Goal: Transaction & Acquisition: Purchase product/service

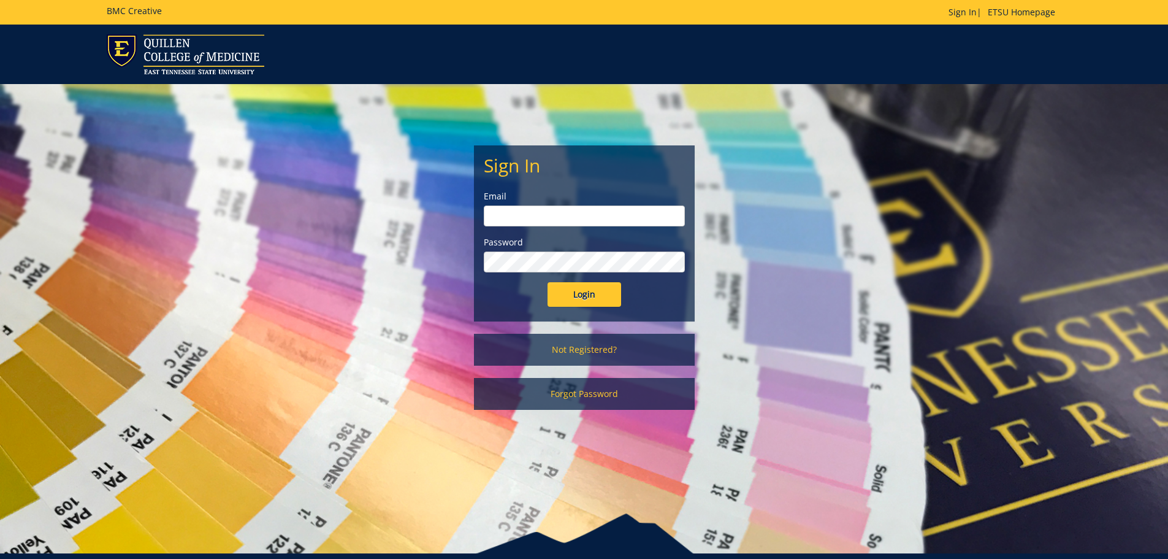
type input "[EMAIL_ADDRESS][DOMAIN_NAME]"
click at [610, 296] on input "Login" at bounding box center [585, 294] width 74 height 25
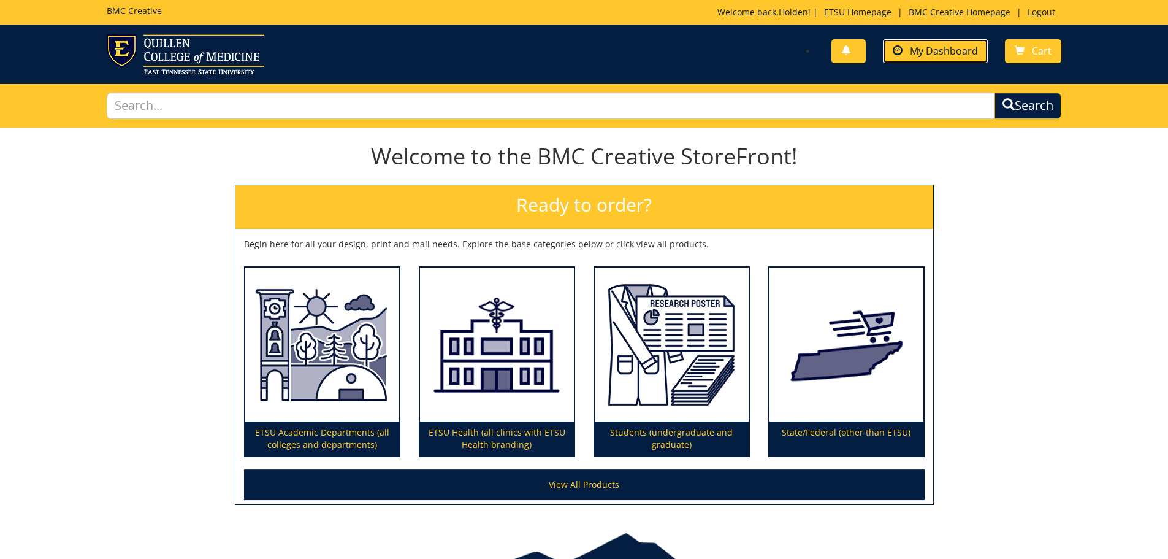
click at [964, 52] on span "My Dashboard" at bounding box center [944, 50] width 68 height 13
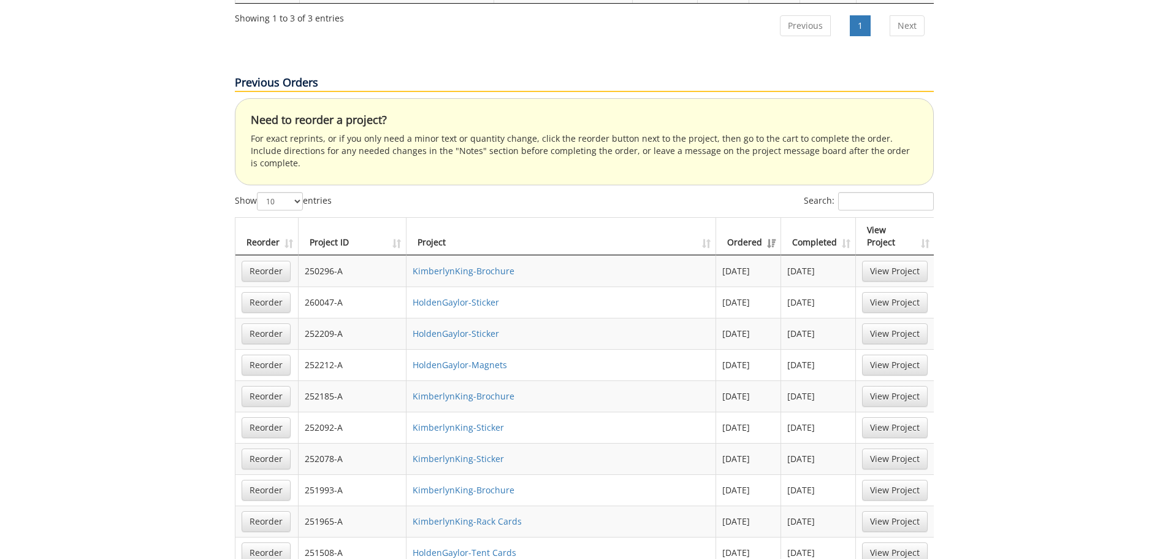
scroll to position [858, 0]
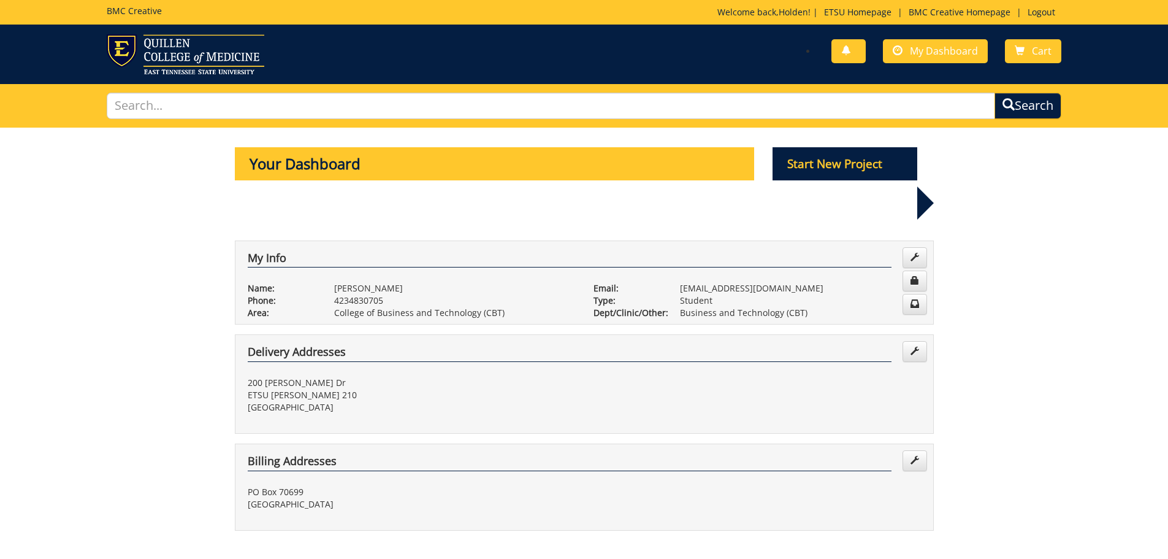
scroll to position [858, 0]
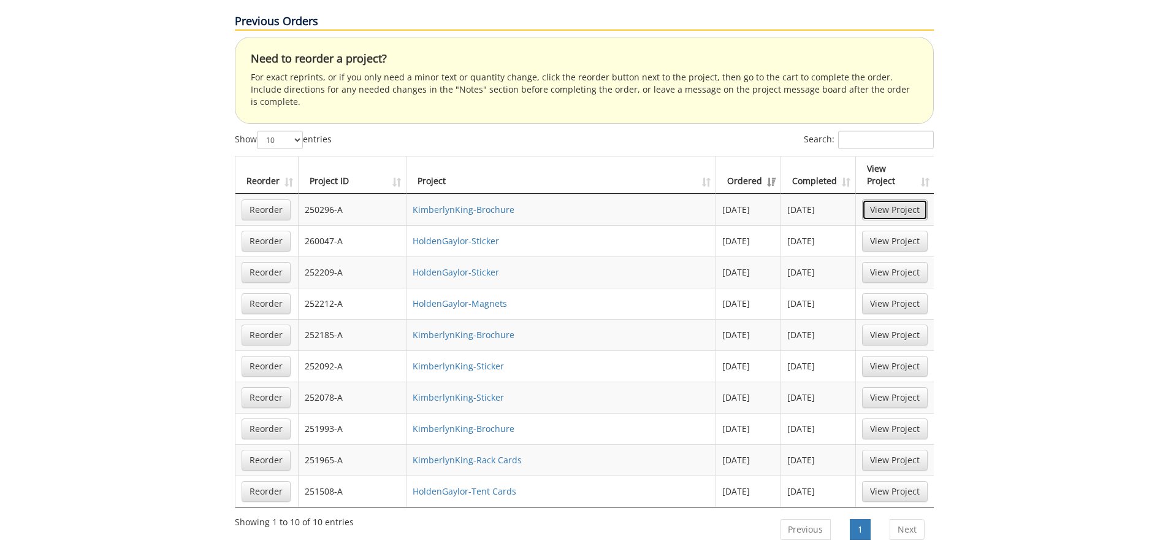
click at [864, 199] on link "View Project" at bounding box center [895, 209] width 66 height 21
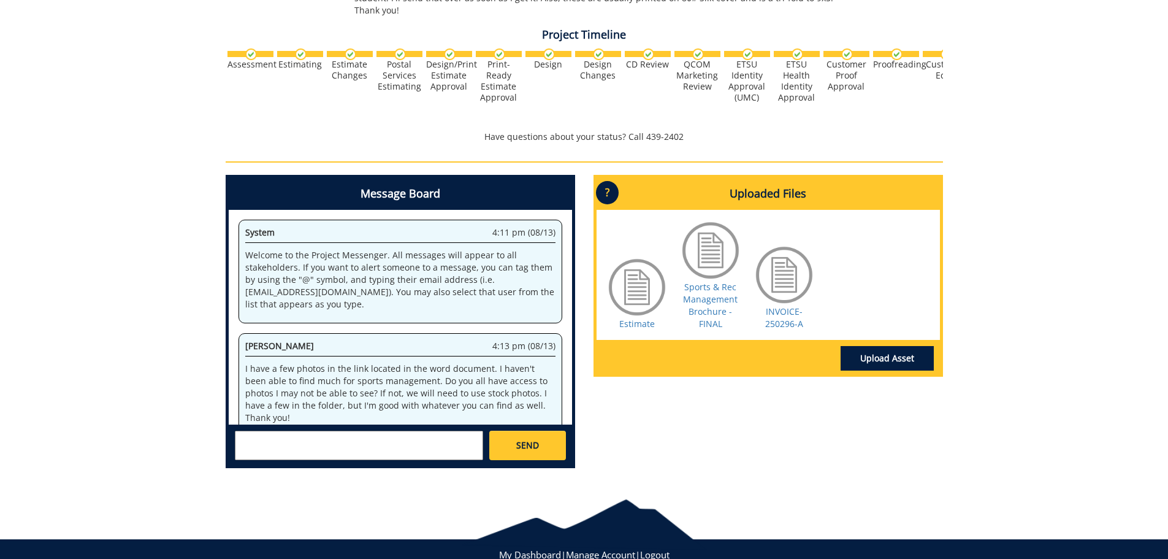
scroll to position [923, 0]
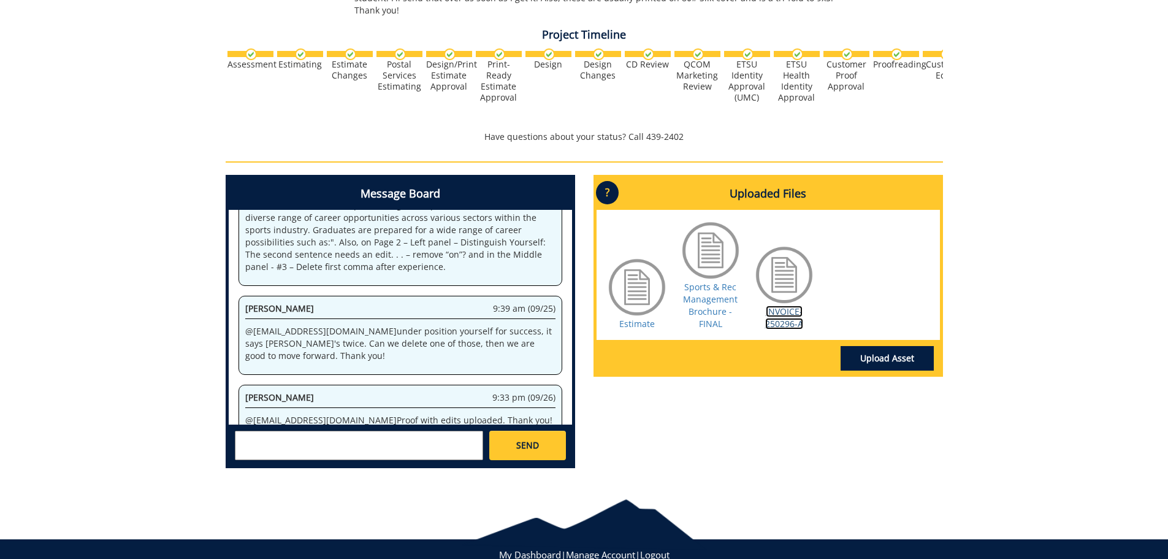
click at [788, 305] on link "INVOICE-250296-A" at bounding box center [784, 317] width 38 height 24
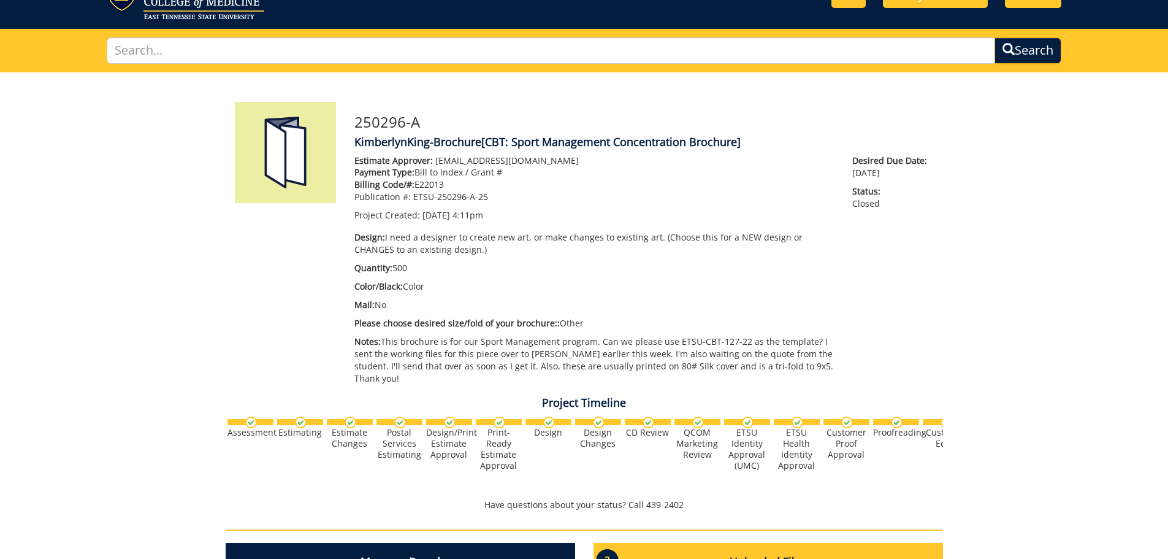
scroll to position [0, 0]
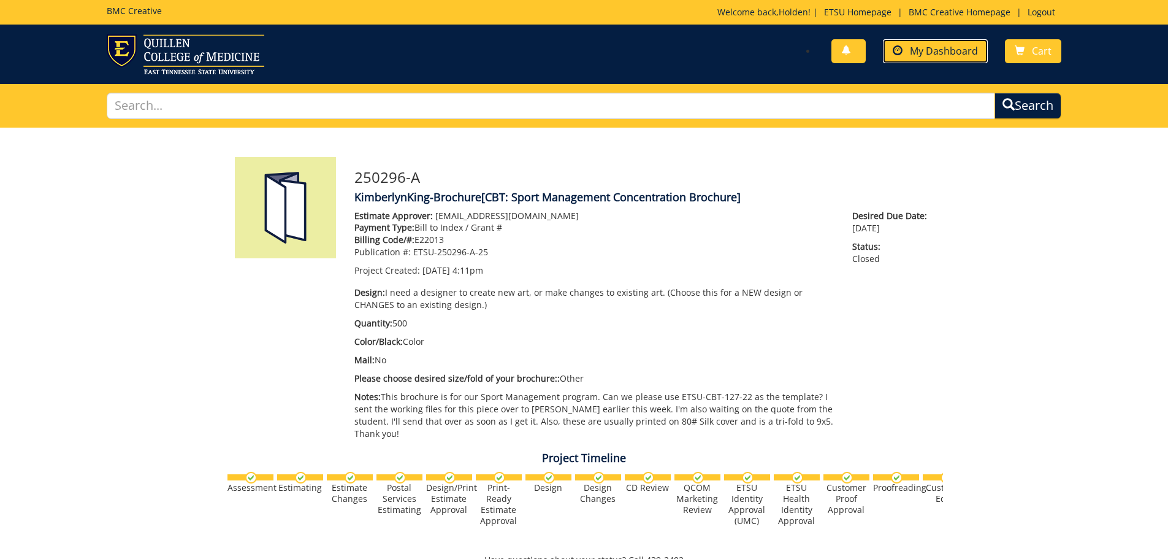
click at [895, 53] on span at bounding box center [898, 51] width 10 height 10
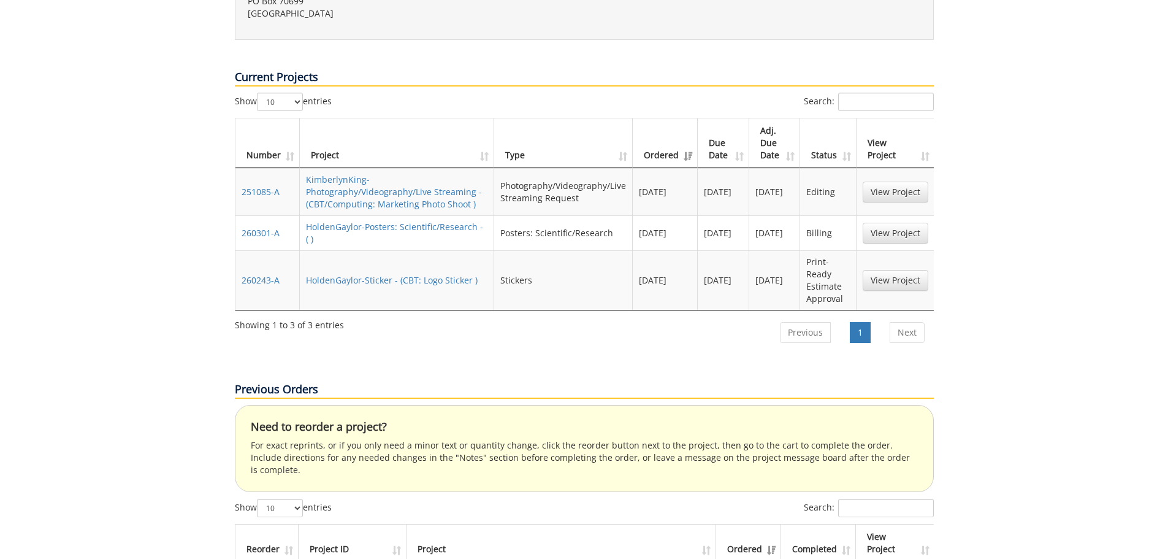
scroll to position [797, 0]
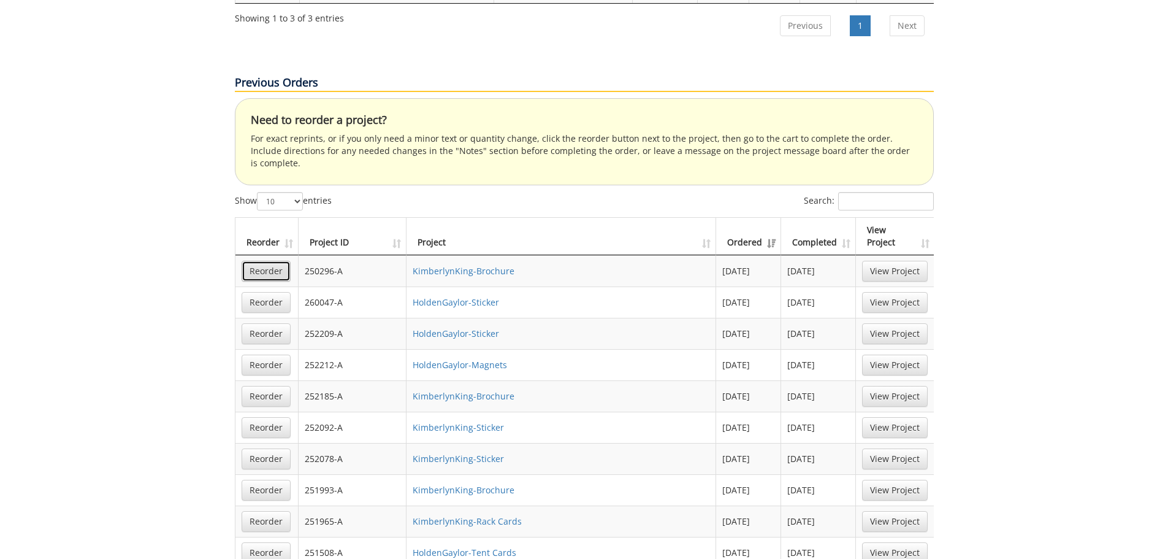
click at [247, 261] on link "Reorder" at bounding box center [266, 271] width 49 height 21
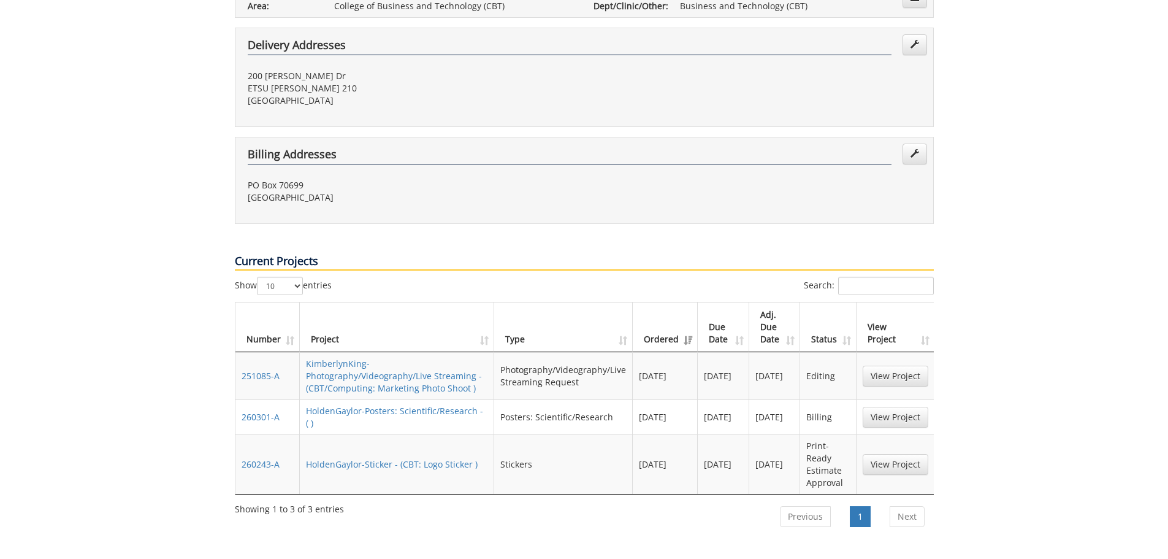
scroll to position [0, 0]
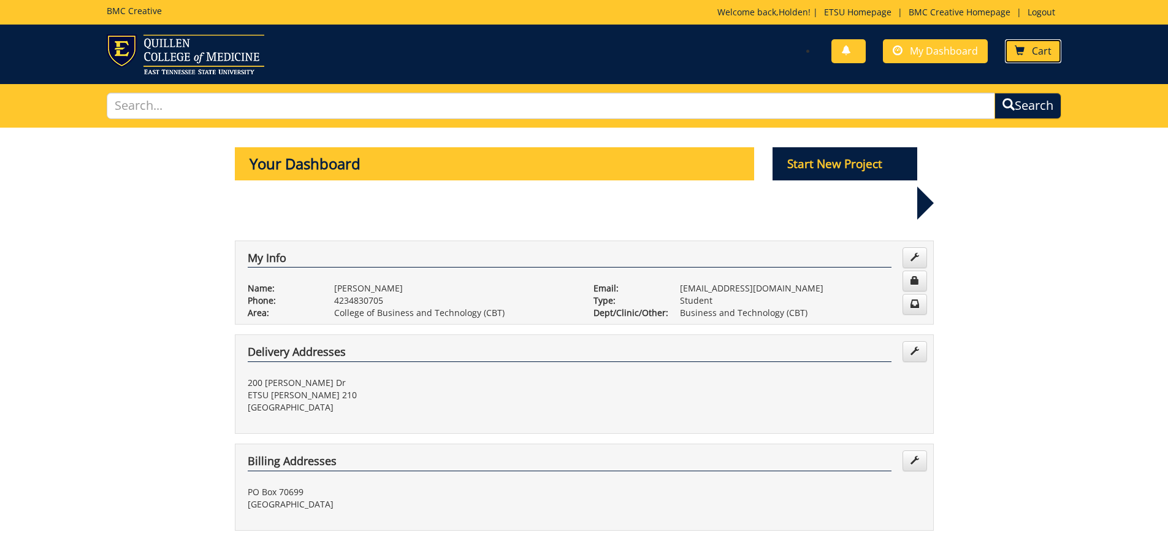
click at [1024, 58] on link "Cart" at bounding box center [1033, 51] width 56 height 24
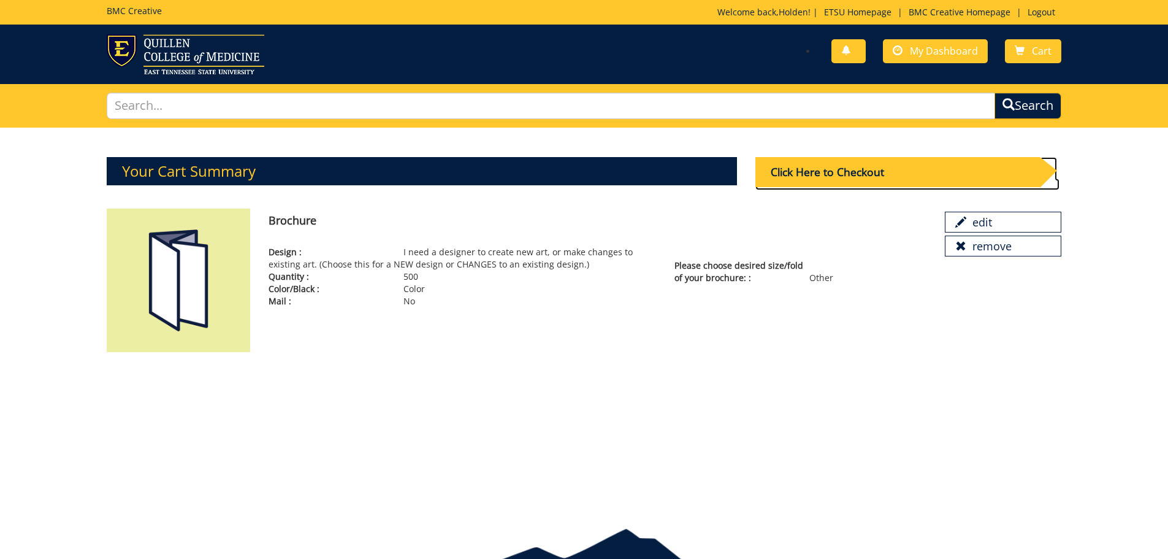
click at [954, 168] on div "Click Here to Checkout" at bounding box center [897, 172] width 284 height 30
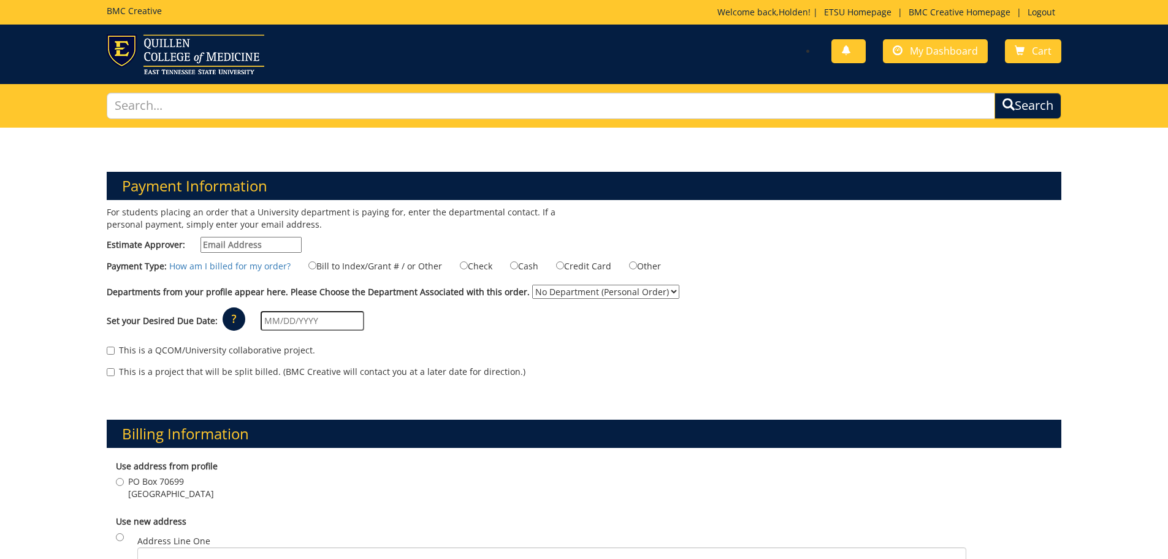
click at [273, 248] on input "Estimate Approver:" at bounding box center [250, 245] width 101 height 16
type input "[EMAIL_ADDRESS][DOMAIN_NAME]"
click at [311, 264] on input "Bill to Index/Grant # / or Other" at bounding box center [312, 265] width 8 height 8
radio input "true"
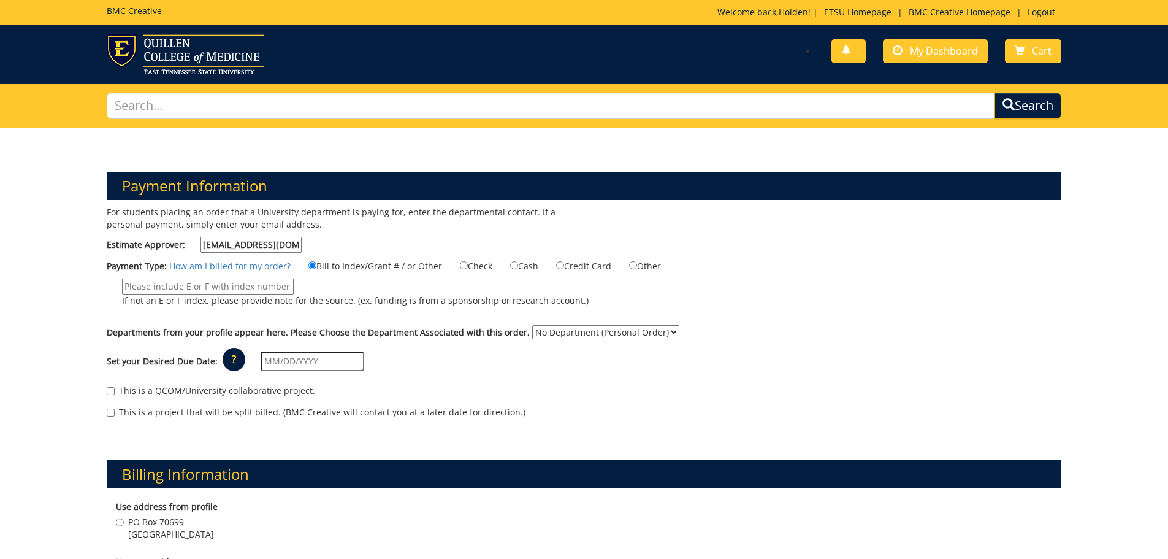
click at [281, 286] on input "If not an E or F index, please provide note for the source. (ex. funding is fro…" at bounding box center [208, 286] width 172 height 16
paste input "10-50000-100000-100-75450-350-999-208-999"
type input "10-50000-100000-100-75450-350-999-208-999"
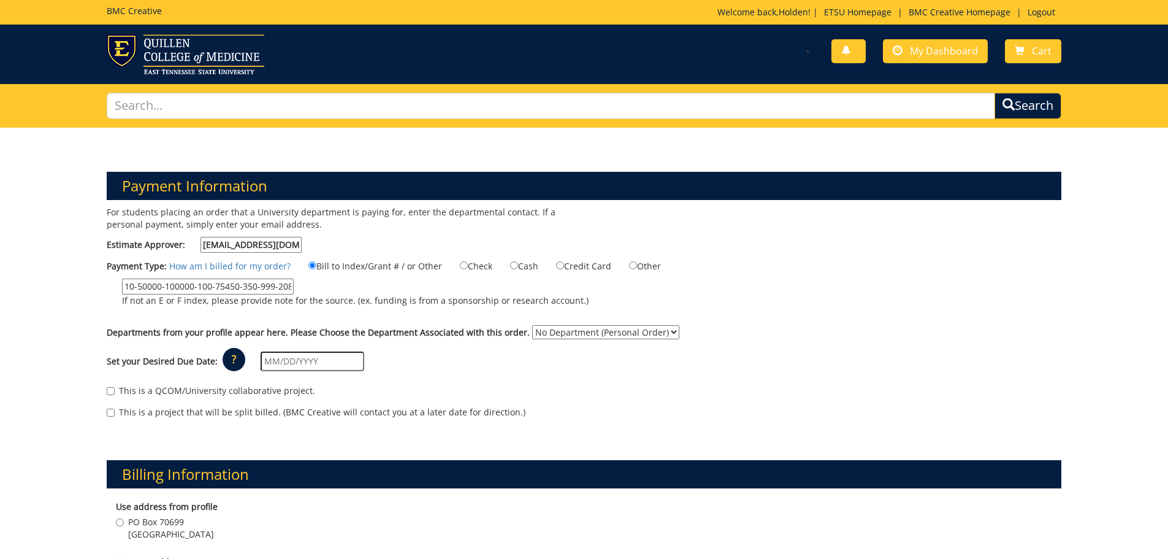
click at [549, 334] on select "No Department (Personal Order) Business and Technology (CBT)" at bounding box center [605, 332] width 147 height 14
select select "33"
click at [532, 325] on select "No Department (Personal Order) Business and Technology (CBT)" at bounding box center [605, 332] width 147 height 14
click at [268, 364] on input "text" at bounding box center [313, 361] width 104 height 20
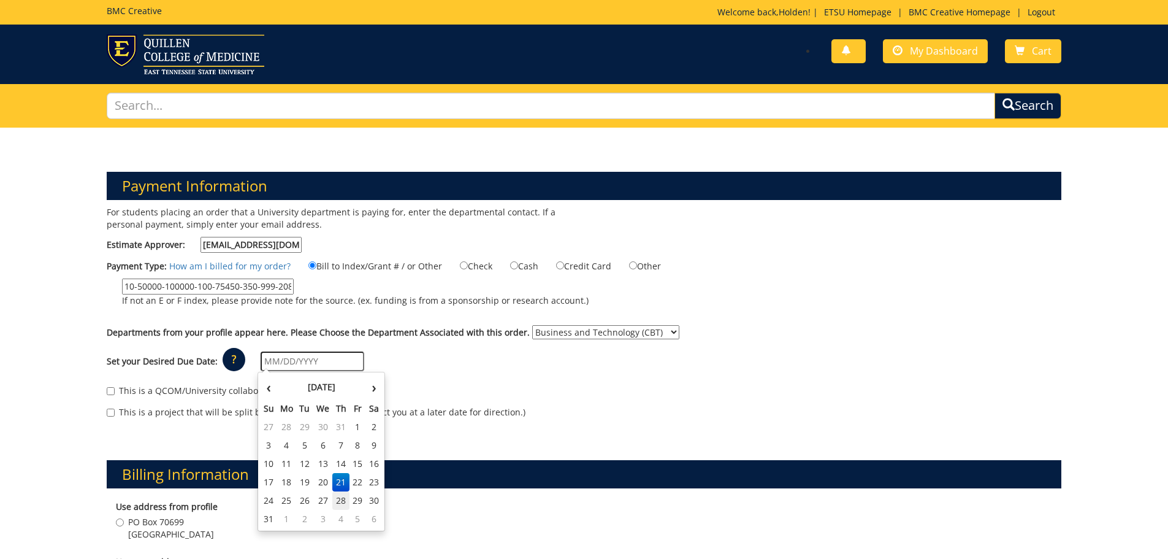
click at [343, 501] on td "28" at bounding box center [340, 500] width 17 height 18
type input "08/28/2025"
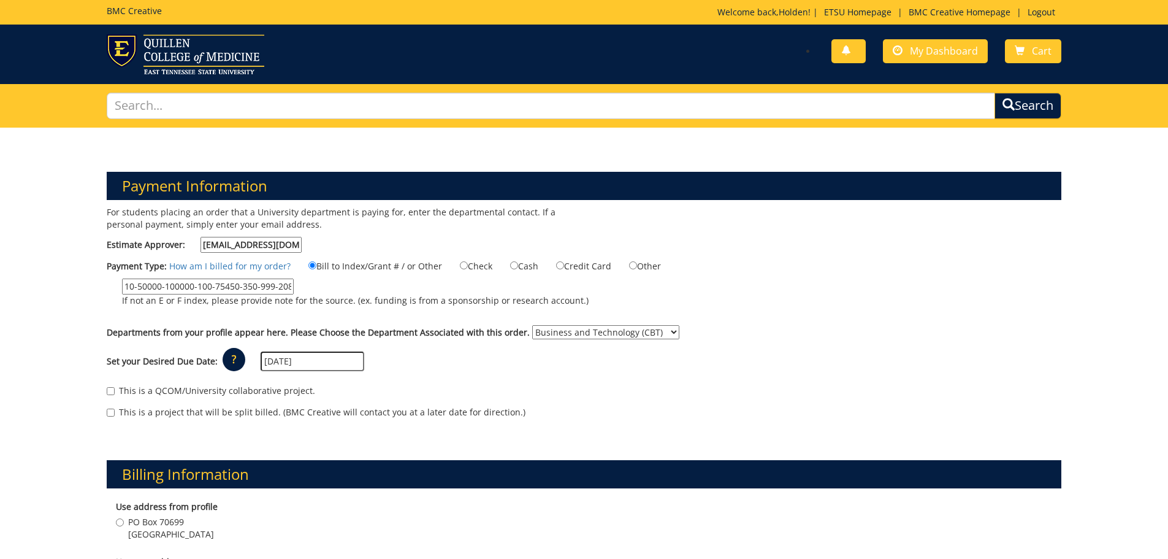
scroll to position [245, 0]
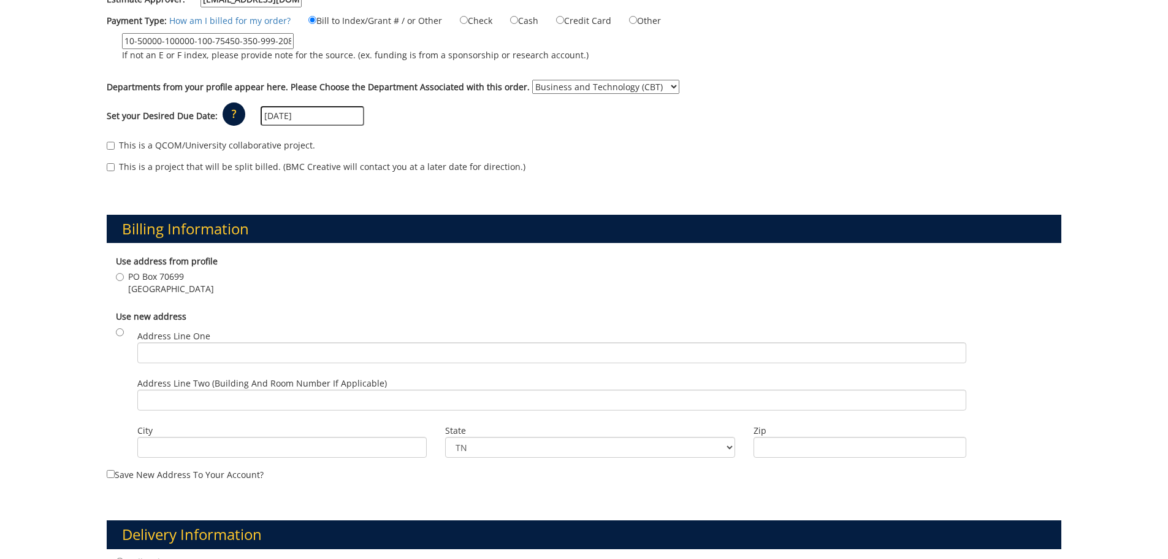
click at [158, 288] on span "Johnson City , TN 37614" at bounding box center [171, 289] width 86 height 12
click at [124, 281] on input "PO Box 70699 Johnson City , TN 37614" at bounding box center [120, 277] width 8 height 8
radio input "true"
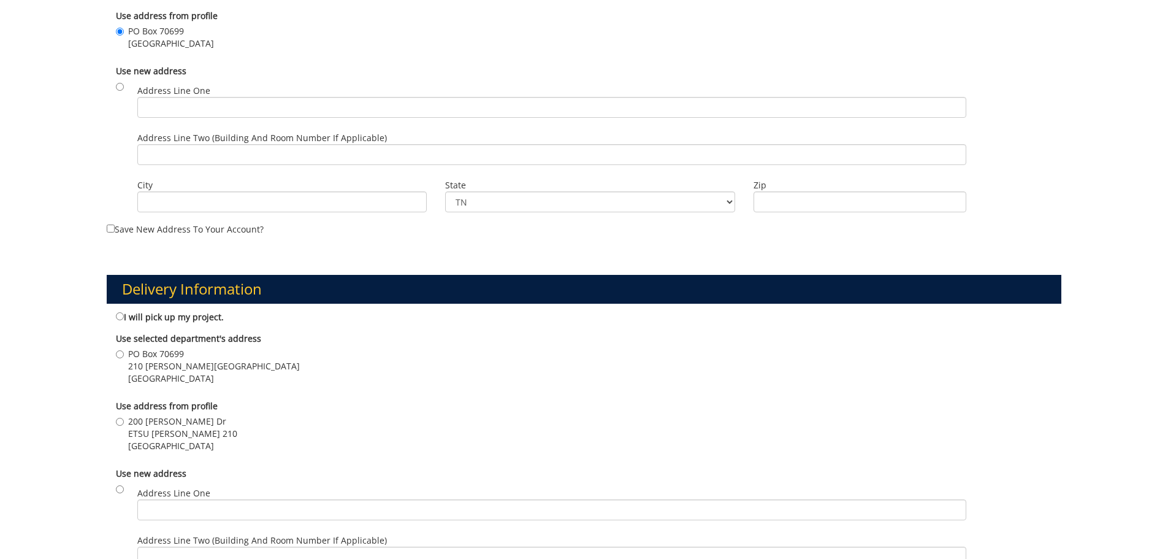
click at [152, 437] on span "ETSU [PERSON_NAME] 210" at bounding box center [182, 433] width 109 height 12
click at [124, 425] on input "200 Ross Dr ETSU SAM-WILSON HALL 210 Johnson City , TN 37614" at bounding box center [120, 422] width 8 height 8
radio input "true"
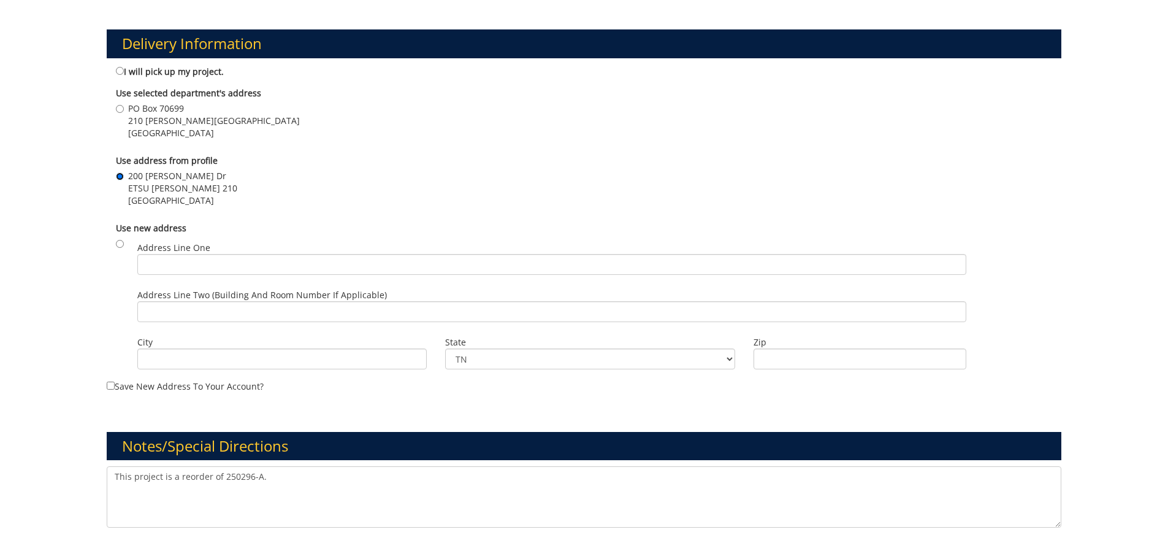
scroll to position [956, 0]
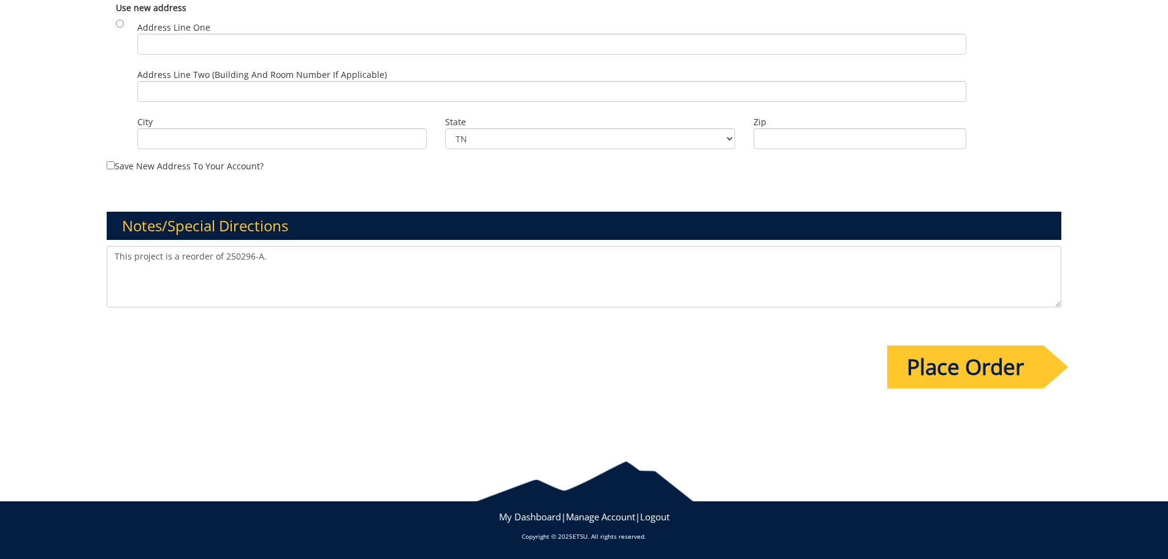
click at [180, 273] on textarea "This project is a reorder of 250296-A." at bounding box center [584, 276] width 955 height 61
click at [929, 353] on input "Place Order" at bounding box center [965, 366] width 156 height 43
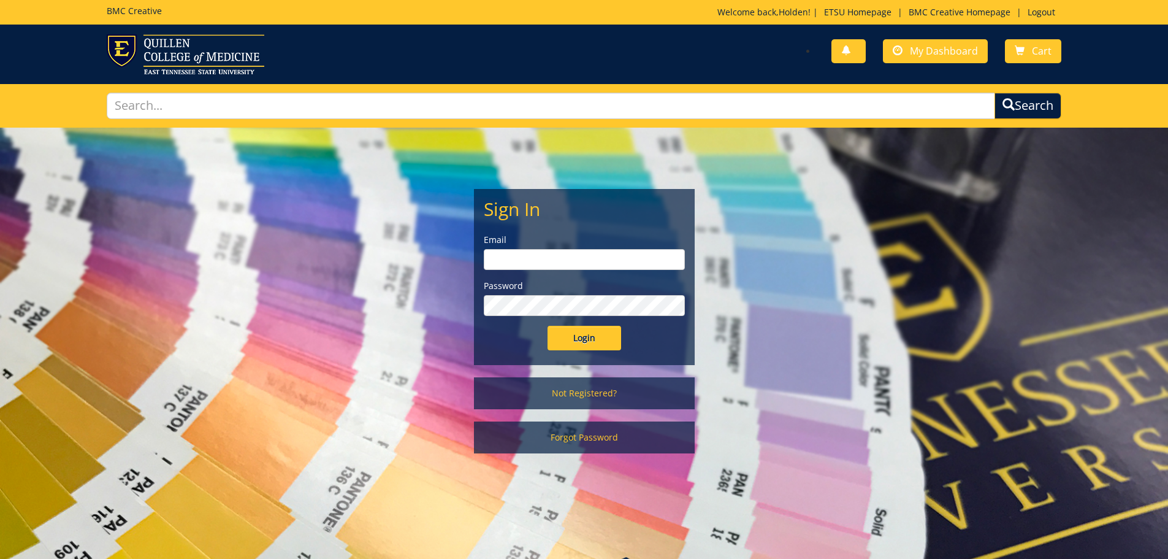
type input "gaylorh@etsu.edu"
click at [597, 337] on input "Login" at bounding box center [585, 338] width 74 height 25
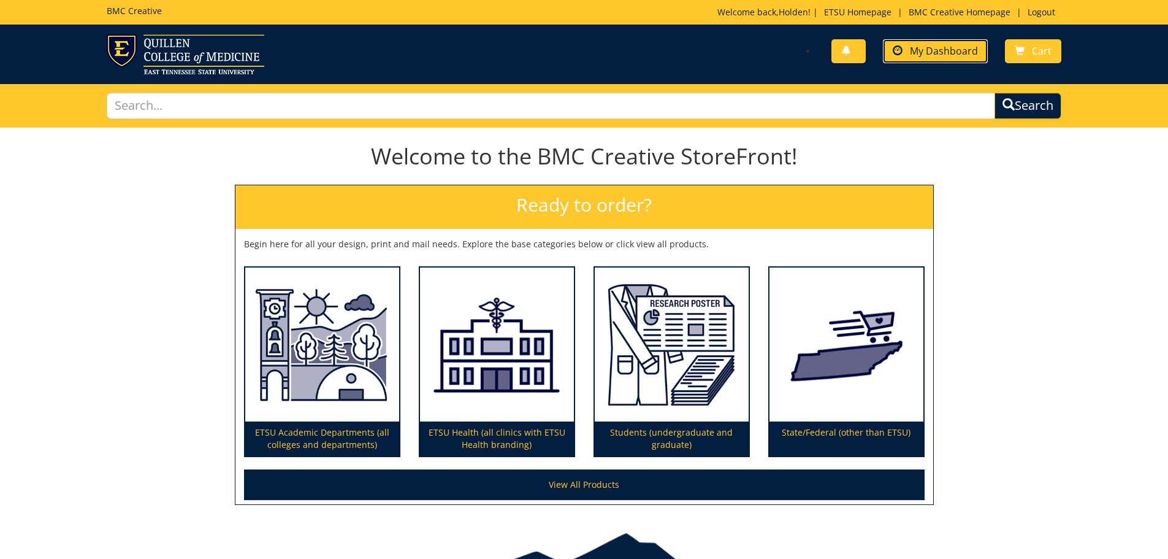
click at [926, 44] on link "My Dashboard" at bounding box center [935, 51] width 105 height 24
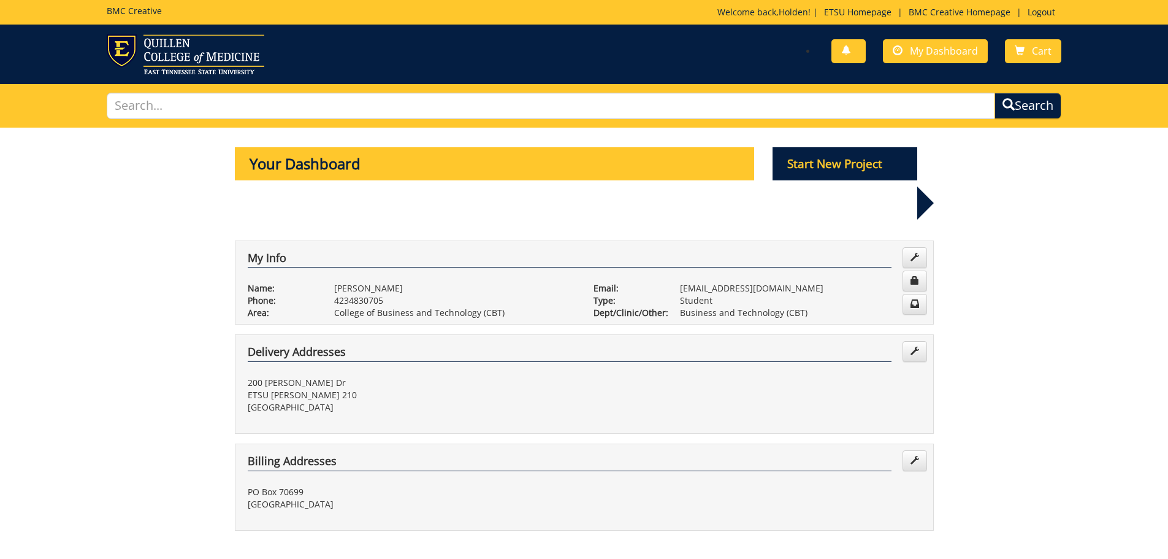
scroll to position [245, 0]
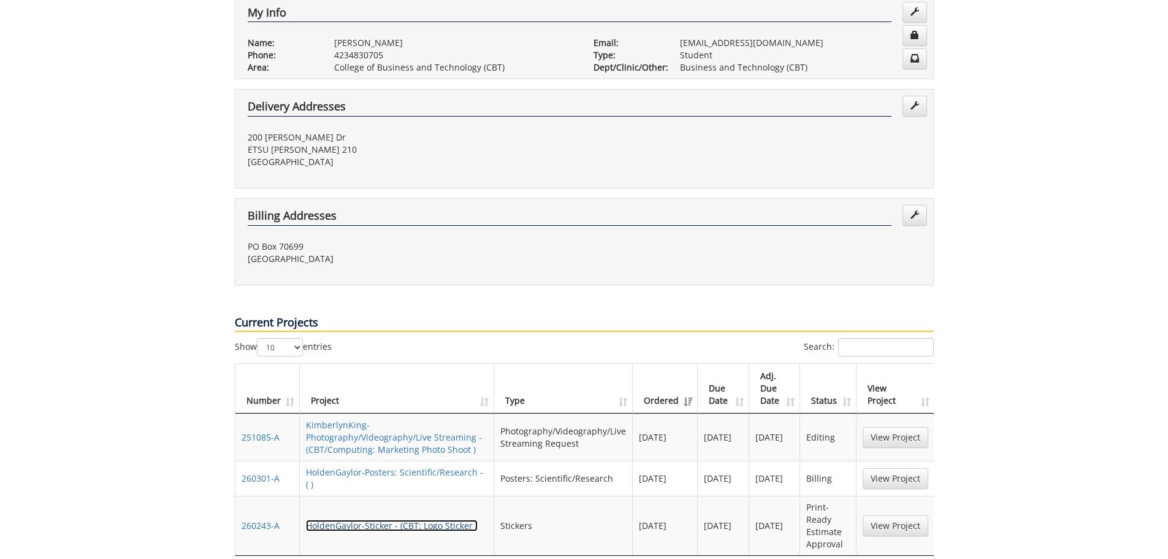
click at [385, 519] on link "HoldenGaylor-Sticker - (CBT: Logo Sticker )" at bounding box center [392, 525] width 172 height 12
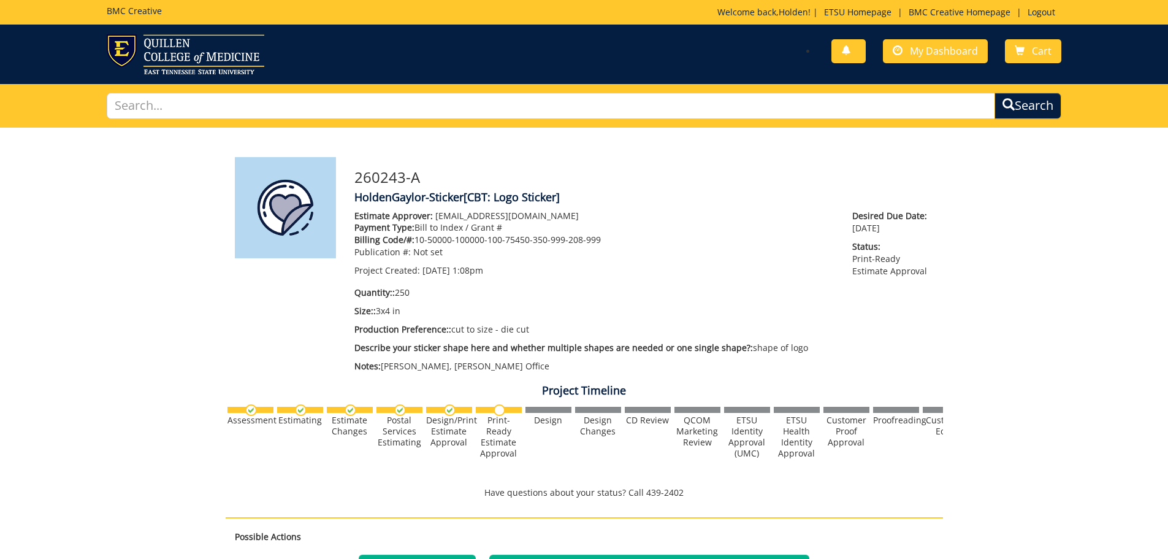
scroll to position [74, 0]
drag, startPoint x: 415, startPoint y: 238, endPoint x: 613, endPoint y: 237, distance: 198.0
click at [613, 237] on p "Billing Code/#: 10-50000-100000-100-75450-350-999-208-999" at bounding box center [594, 240] width 480 height 12
copy p "10-50000-100000-100-75450-350-999-208-999"
drag, startPoint x: 632, startPoint y: 245, endPoint x: 628, endPoint y: 234, distance: 11.1
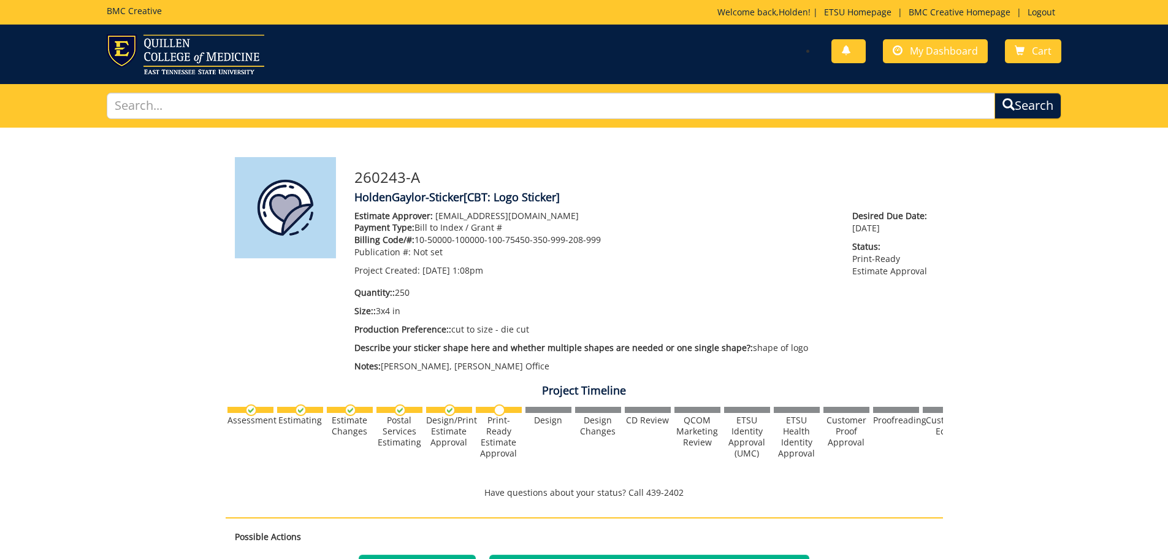
click at [631, 243] on p "Billing Code/#: 10-50000-100000-100-75450-350-999-208-999" at bounding box center [594, 240] width 480 height 12
drag, startPoint x: 516, startPoint y: 237, endPoint x: 533, endPoint y: 235, distance: 16.7
click at [516, 235] on p "Billing Code/#: 10-50000-100000-100-75450-350-999-208-999" at bounding box center [594, 240] width 480 height 12
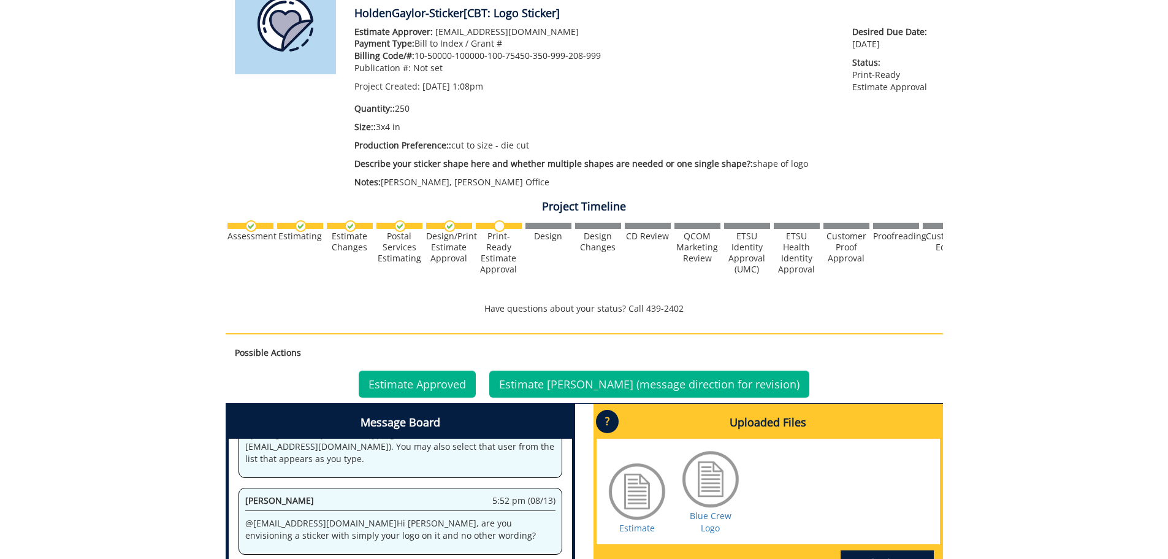
scroll to position [0, 0]
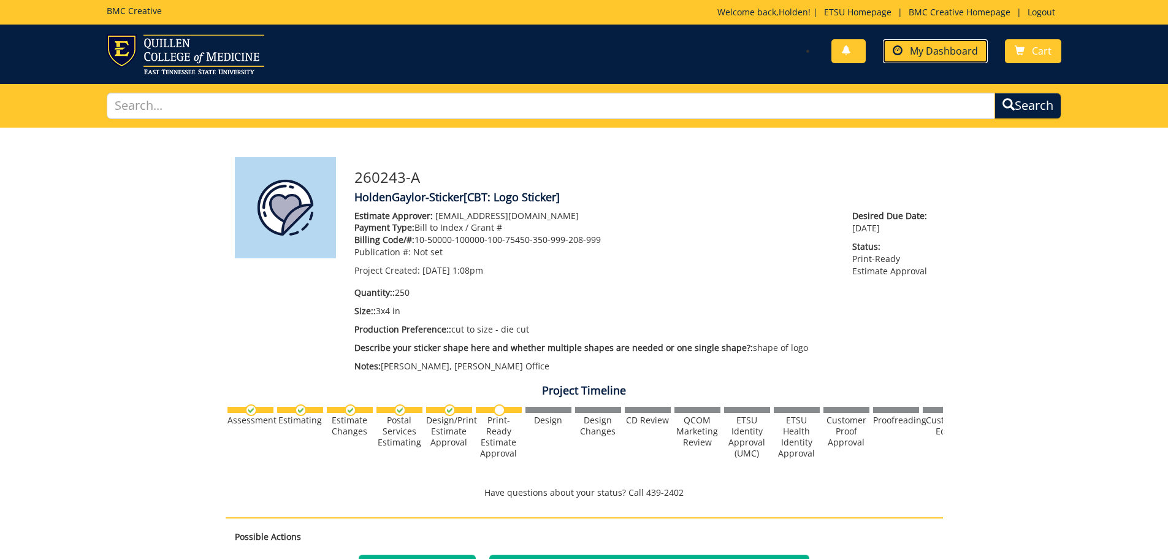
click at [930, 52] on span "My Dashboard" at bounding box center [944, 50] width 68 height 13
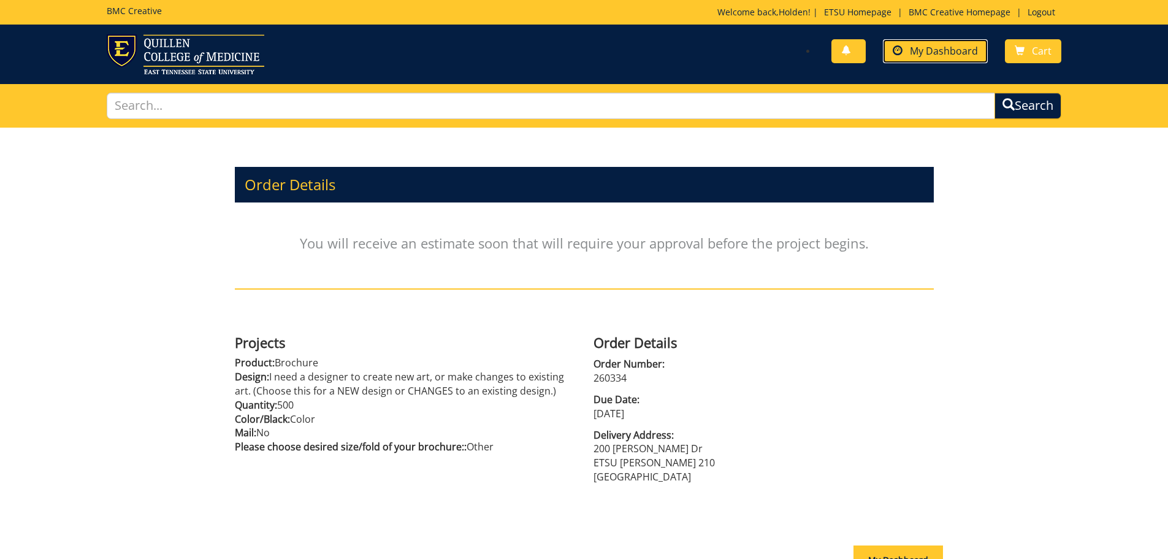
click at [910, 58] on link "My Dashboard" at bounding box center [935, 51] width 105 height 24
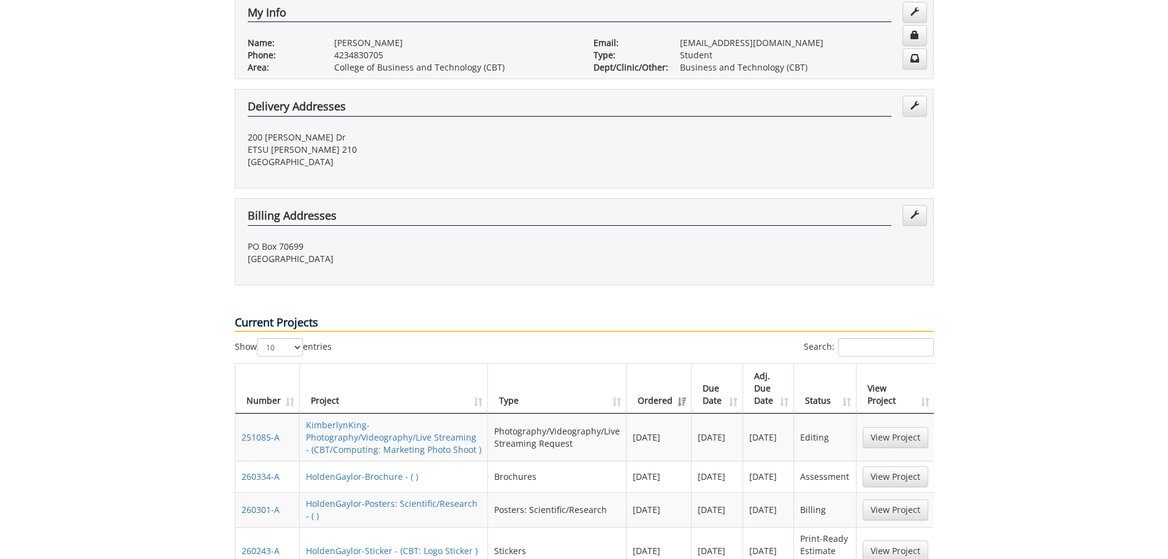
scroll to position [368, 0]
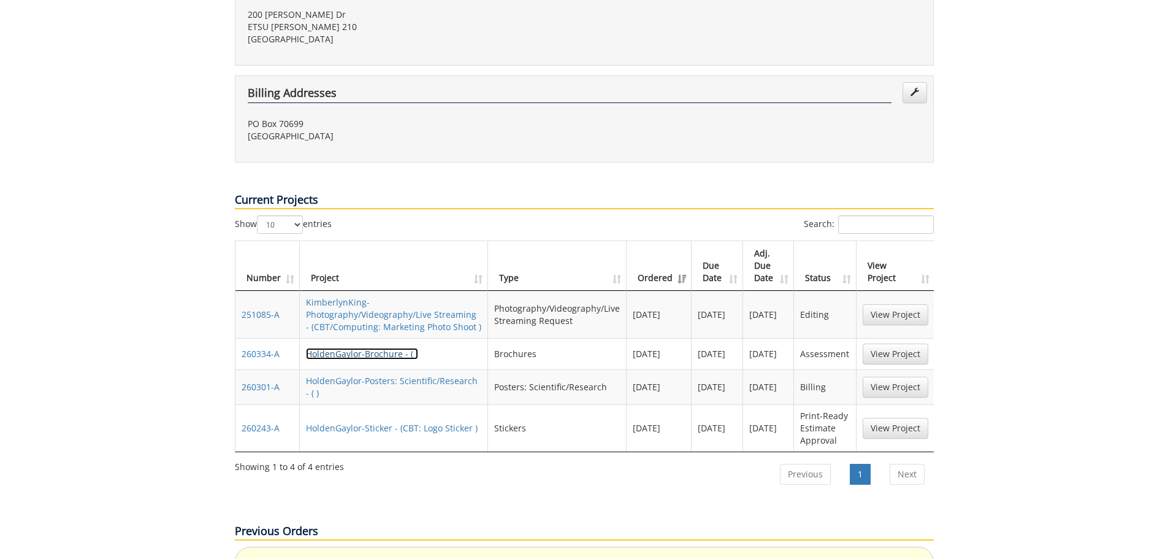
click at [367, 348] on link "HoldenGaylor-Brochure - ( )" at bounding box center [362, 354] width 112 height 12
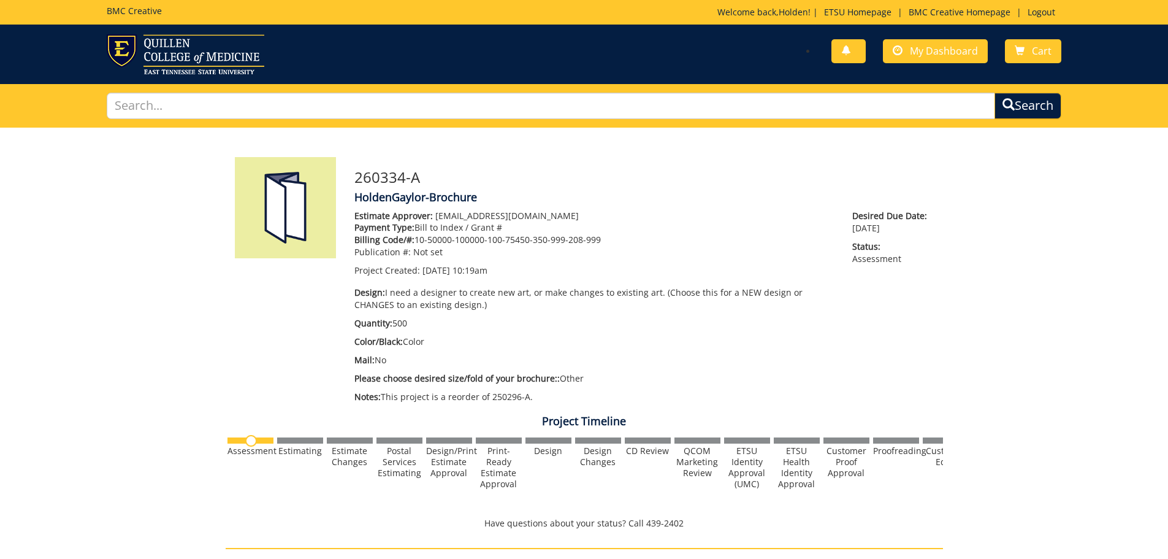
scroll to position [368, 0]
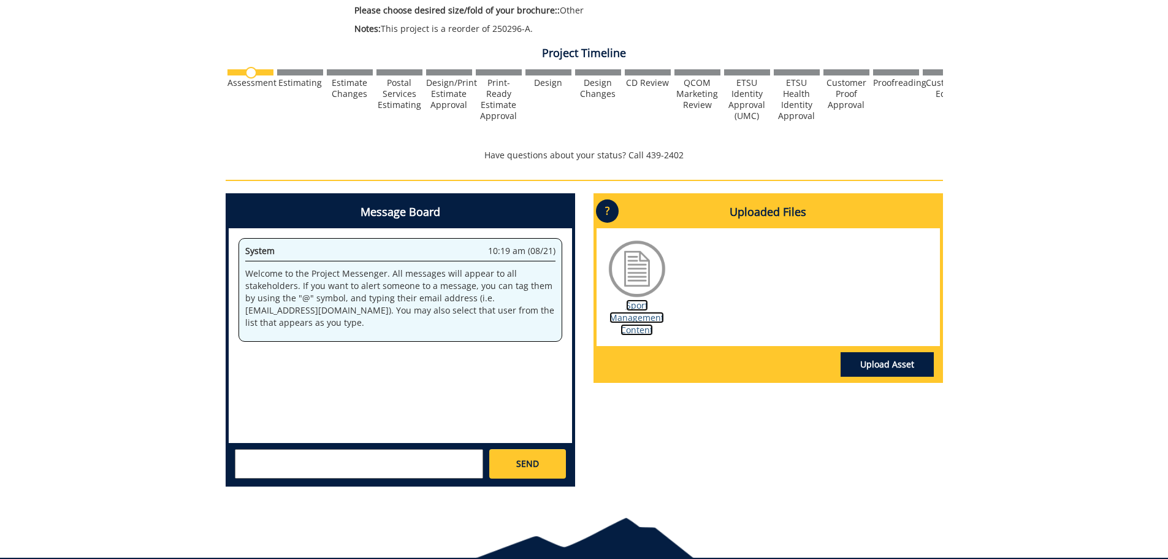
click at [650, 326] on link "Sport Management Content" at bounding box center [636, 317] width 55 height 36
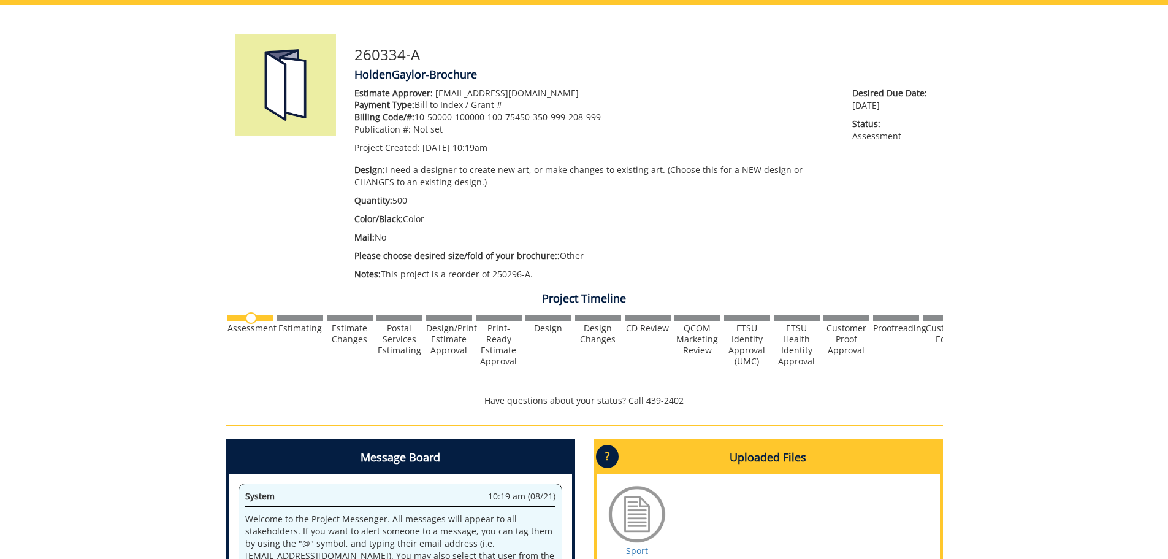
click at [598, 237] on p "Mail: No" at bounding box center [594, 237] width 480 height 12
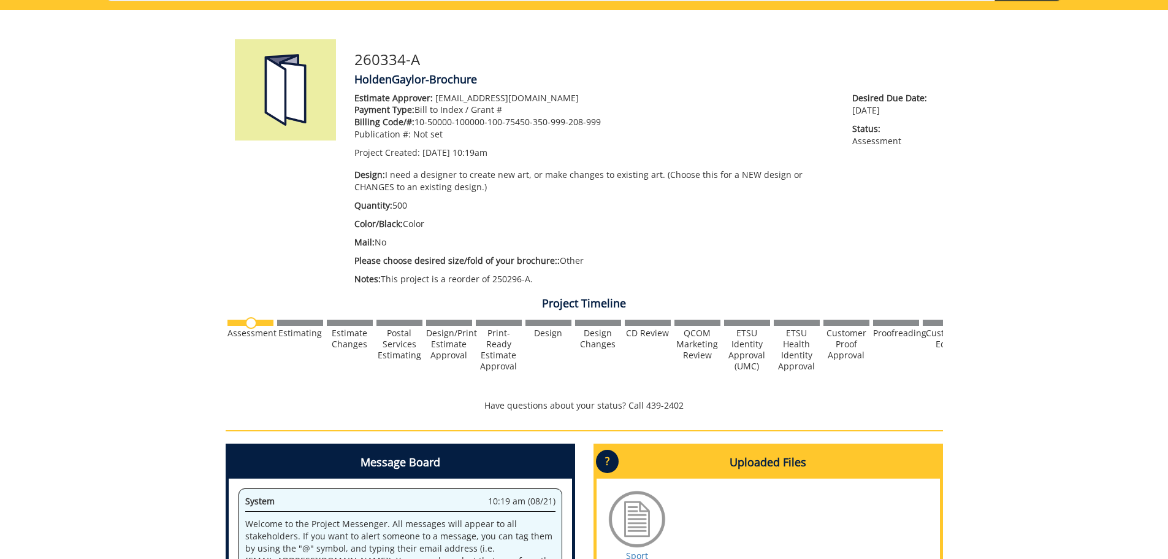
scroll to position [0, 0]
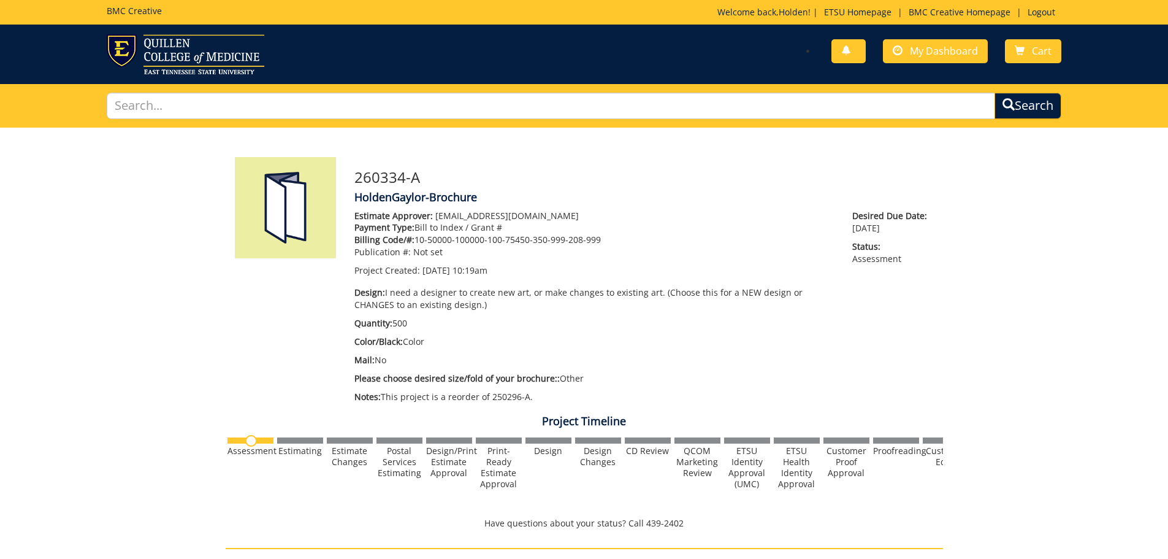
click at [905, 38] on div "You have no new notifications My Dashboard Cart" at bounding box center [827, 51] width 487 height 35
click at [901, 48] on span at bounding box center [898, 51] width 10 height 10
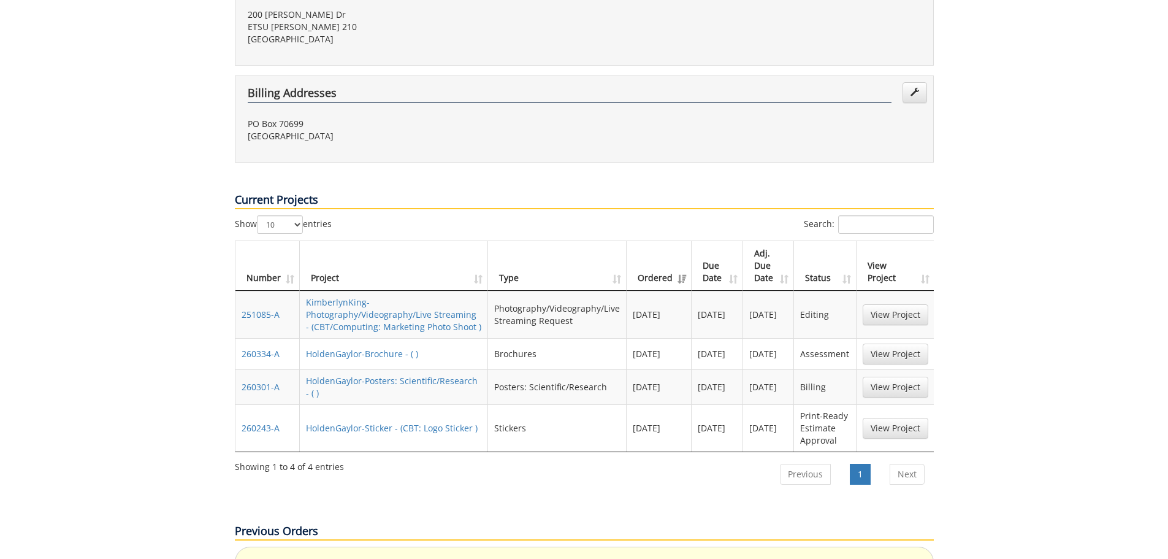
scroll to position [552, 0]
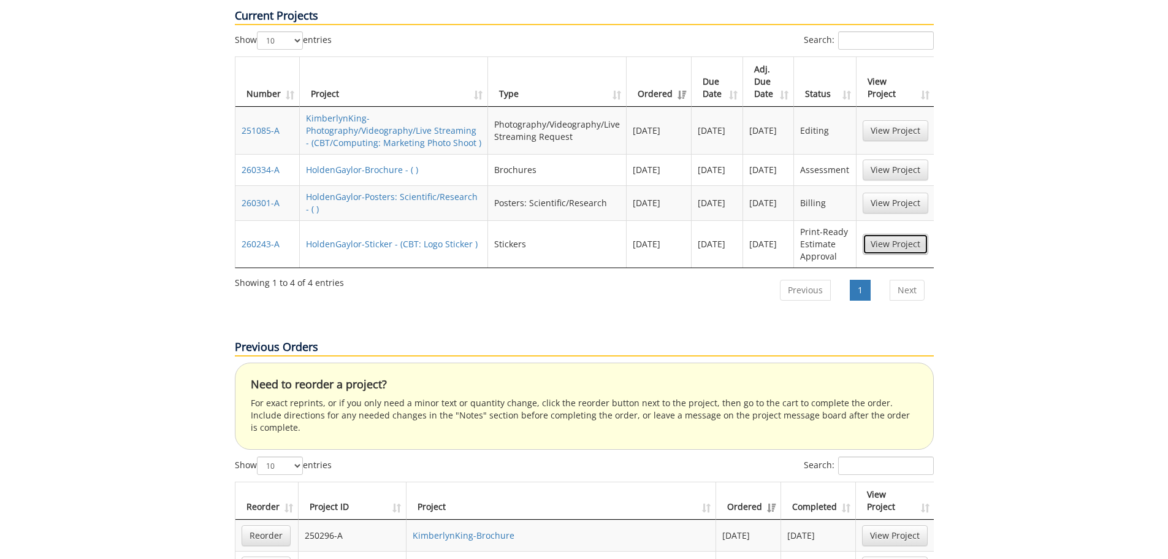
click at [874, 234] on link "View Project" at bounding box center [896, 244] width 66 height 21
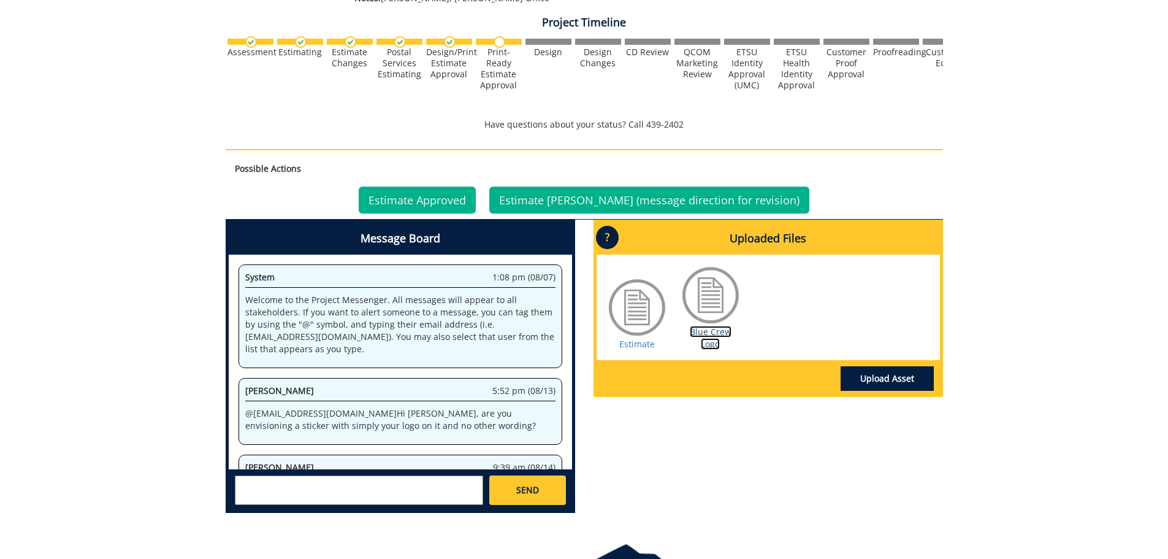
click at [709, 332] on link "Blue Crew Logo" at bounding box center [711, 338] width 42 height 24
click at [640, 340] on link "Estimate" at bounding box center [637, 344] width 36 height 12
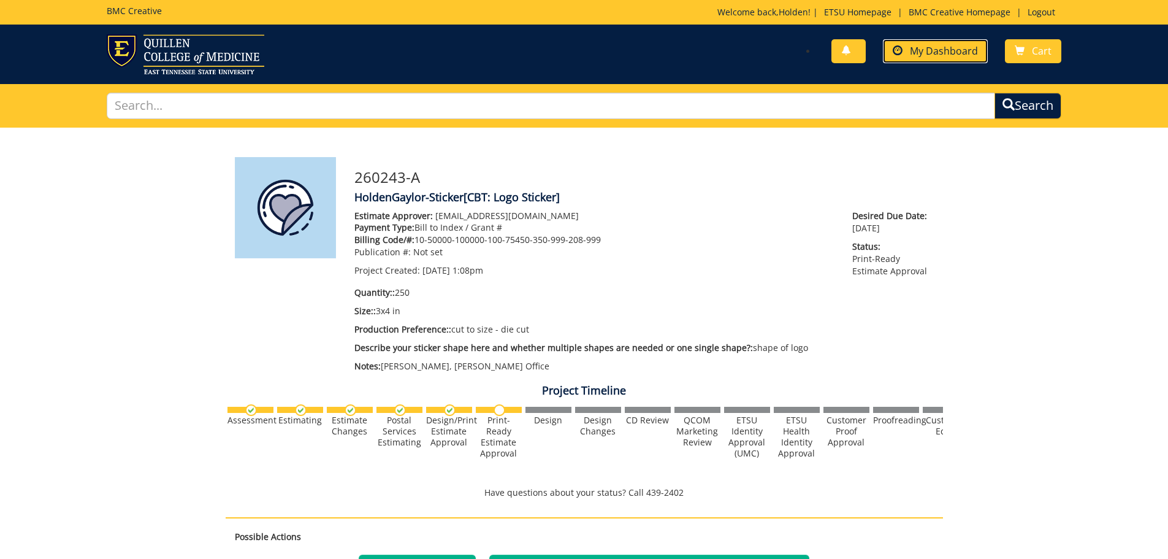
click at [915, 58] on link "My Dashboard" at bounding box center [935, 51] width 105 height 24
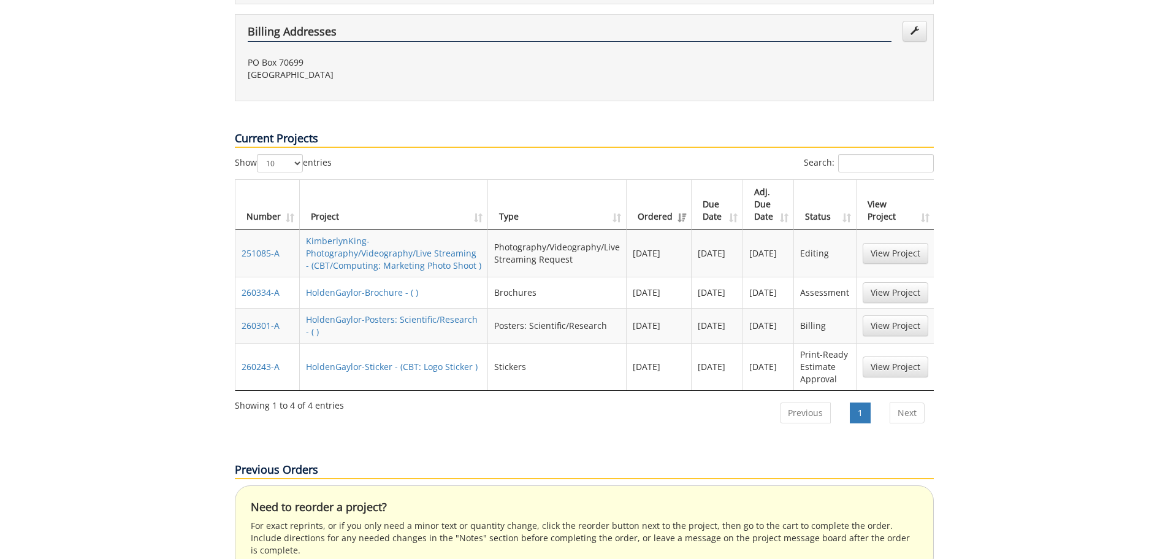
scroll to position [0, 1]
click at [890, 356] on link "View Project" at bounding box center [894, 366] width 66 height 21
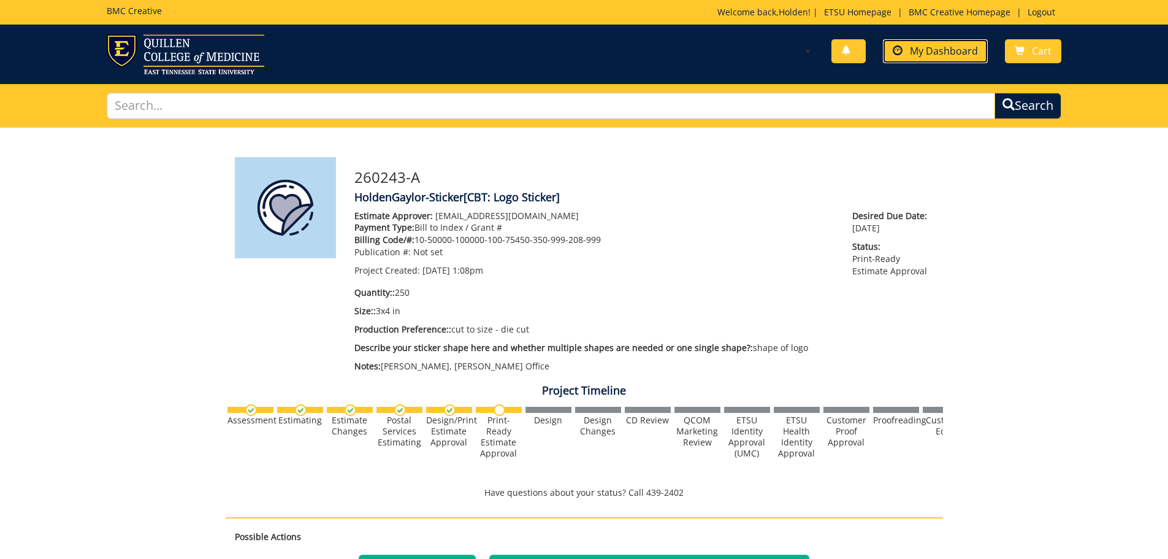
click at [928, 52] on span "My Dashboard" at bounding box center [944, 50] width 68 height 13
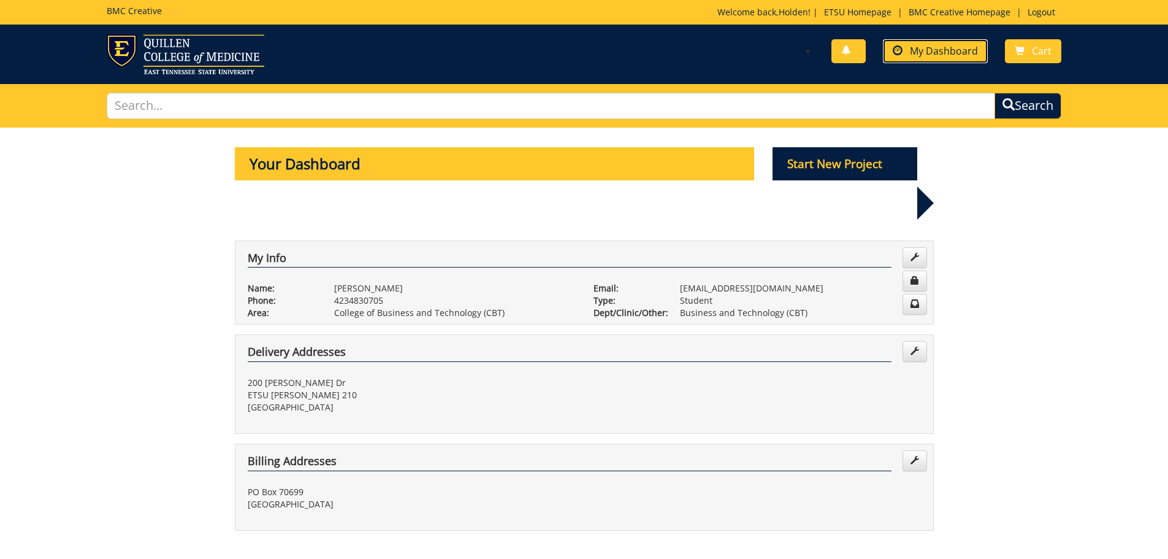
click at [958, 52] on span "My Dashboard" at bounding box center [944, 50] width 68 height 13
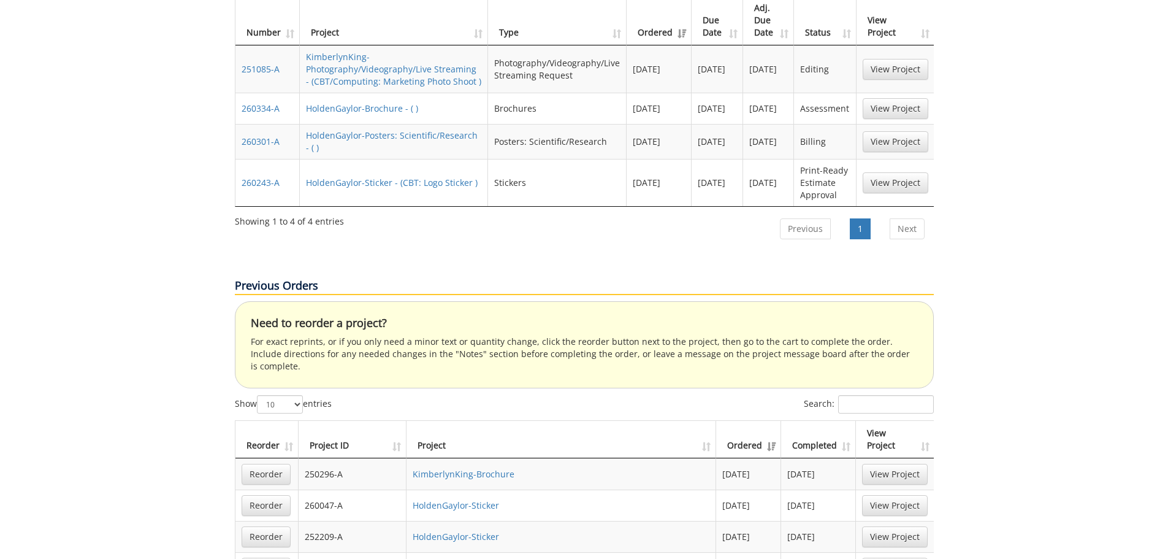
scroll to position [920, 0]
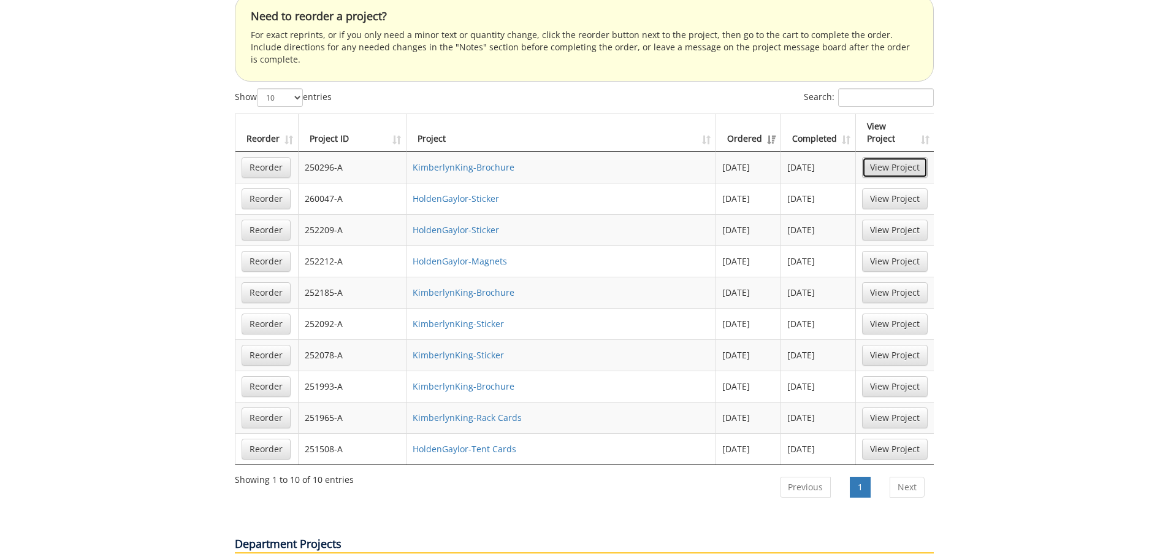
click at [920, 157] on link "View Project" at bounding box center [895, 167] width 66 height 21
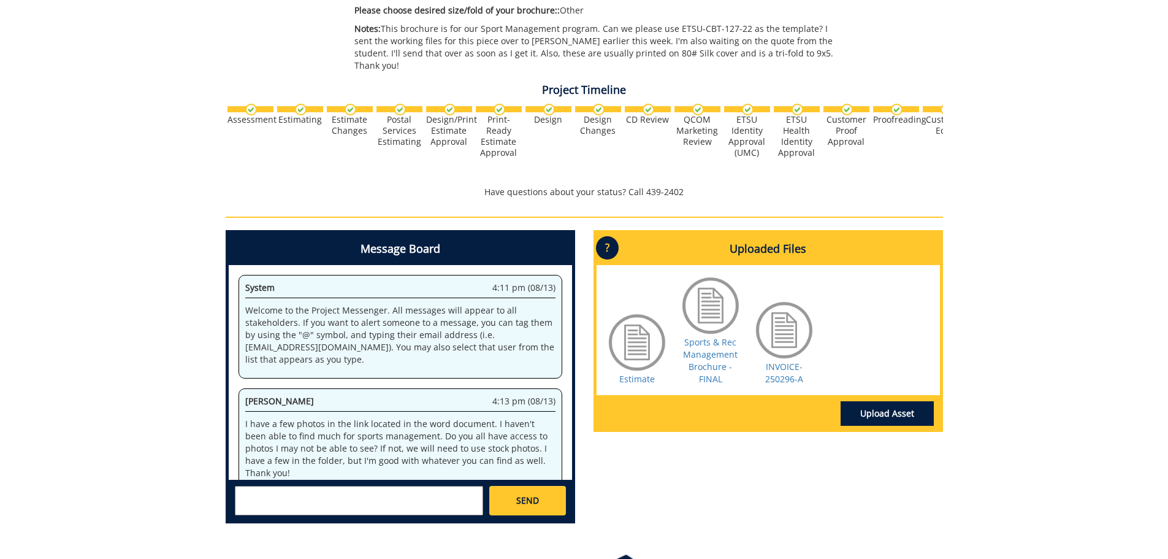
scroll to position [923, 0]
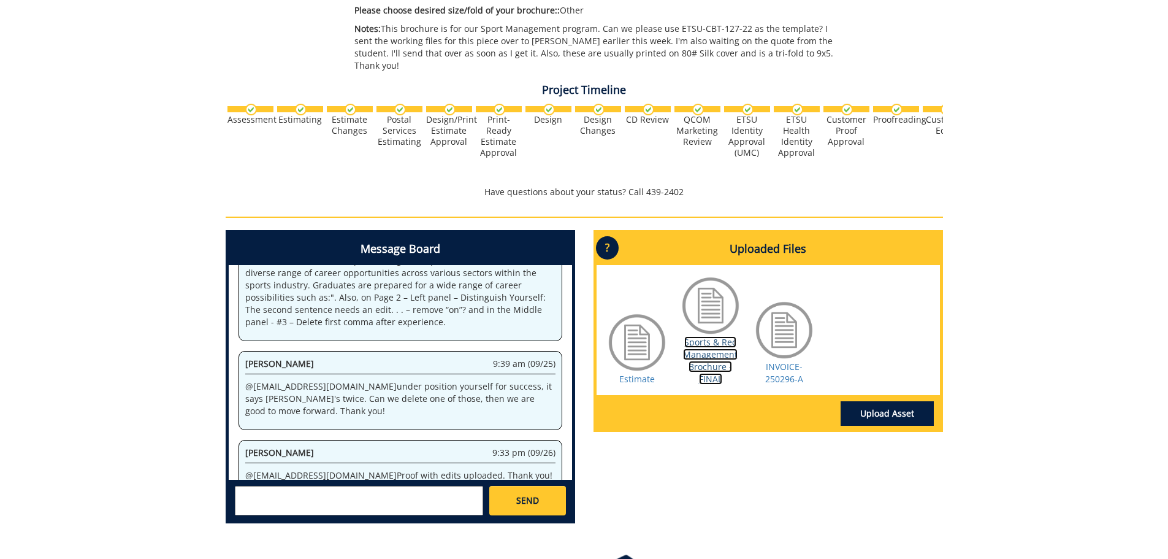
click at [719, 336] on link "Sports & Rec Management Brochure - FINAL" at bounding box center [710, 360] width 55 height 48
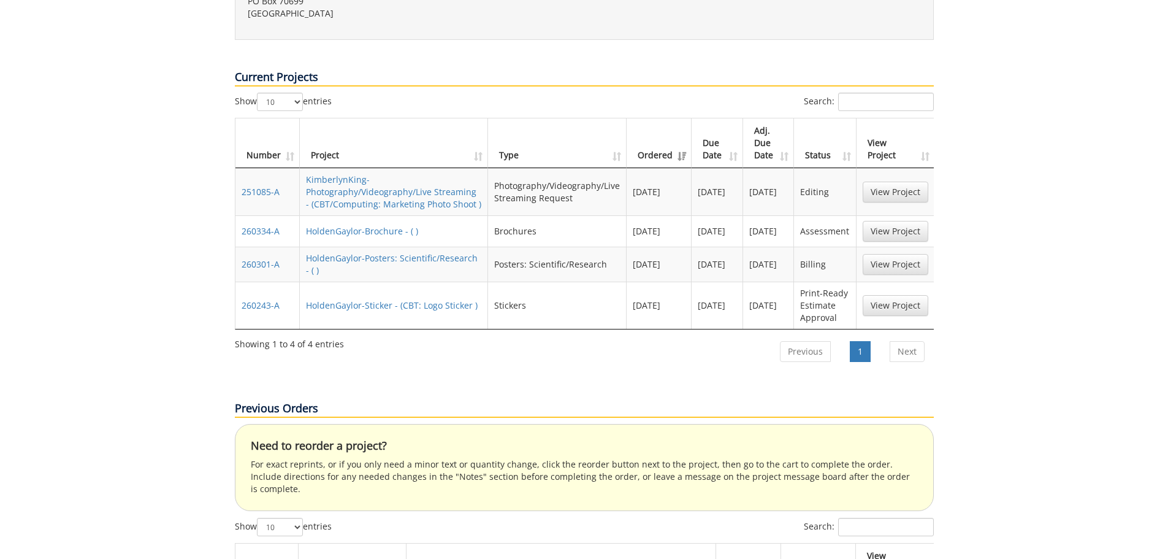
scroll to position [123, 0]
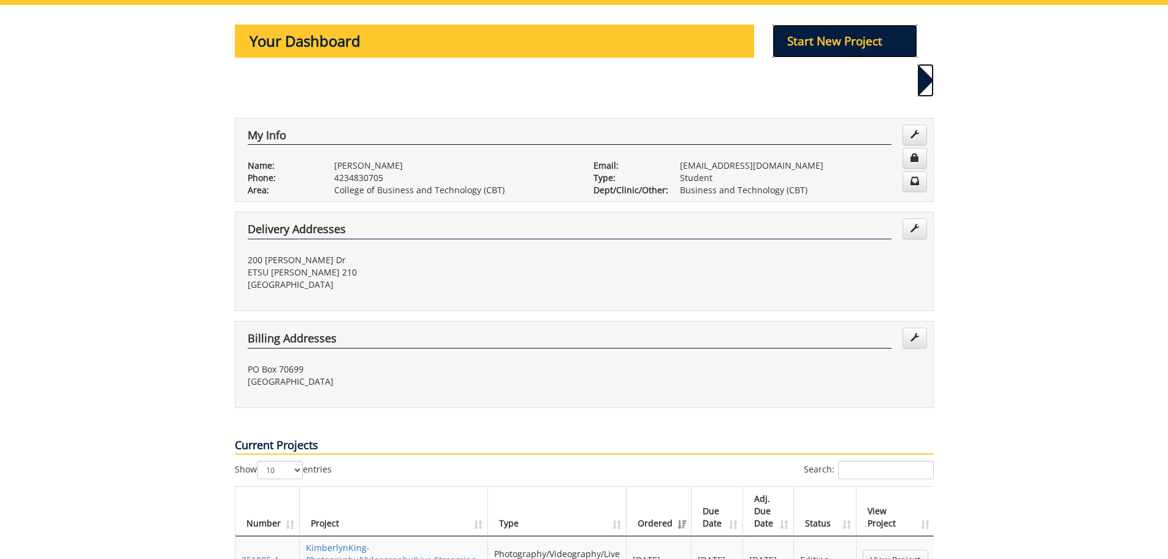
click at [798, 52] on p "Start New Project" at bounding box center [845, 41] width 145 height 33
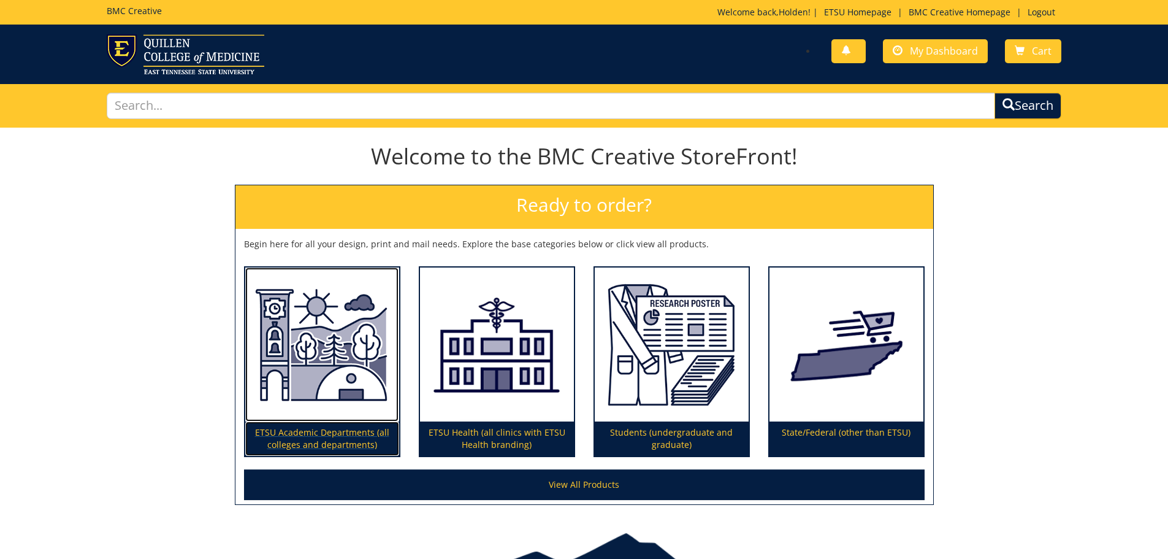
click at [282, 413] on img at bounding box center [322, 344] width 154 height 155
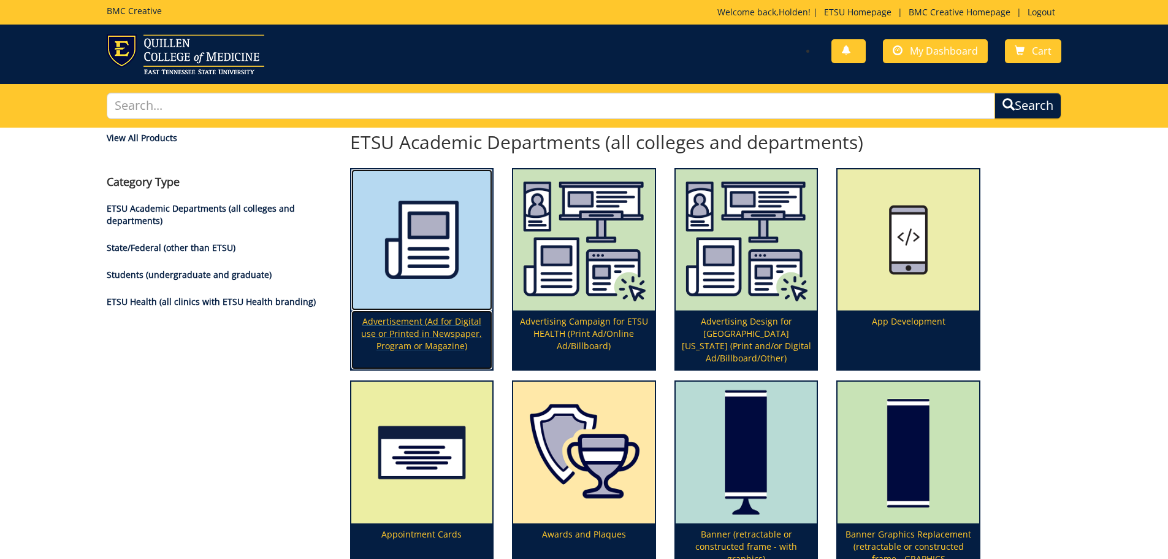
click at [471, 269] on img at bounding box center [422, 240] width 142 height 142
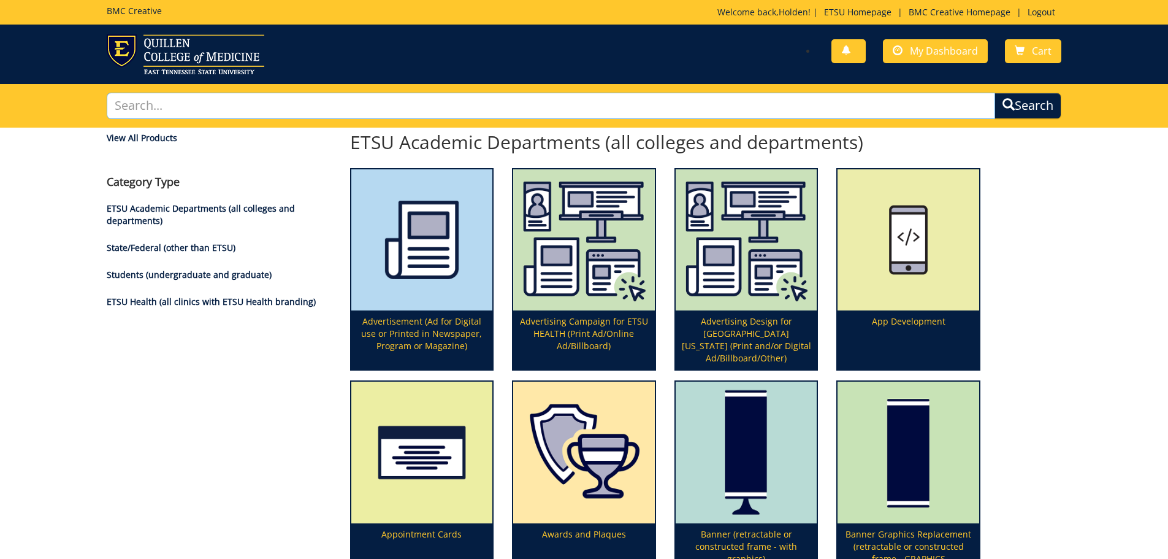
click at [895, 102] on input "text" at bounding box center [551, 106] width 889 height 26
type input "poster"
click at [994, 93] on button "Search" at bounding box center [1027, 106] width 67 height 26
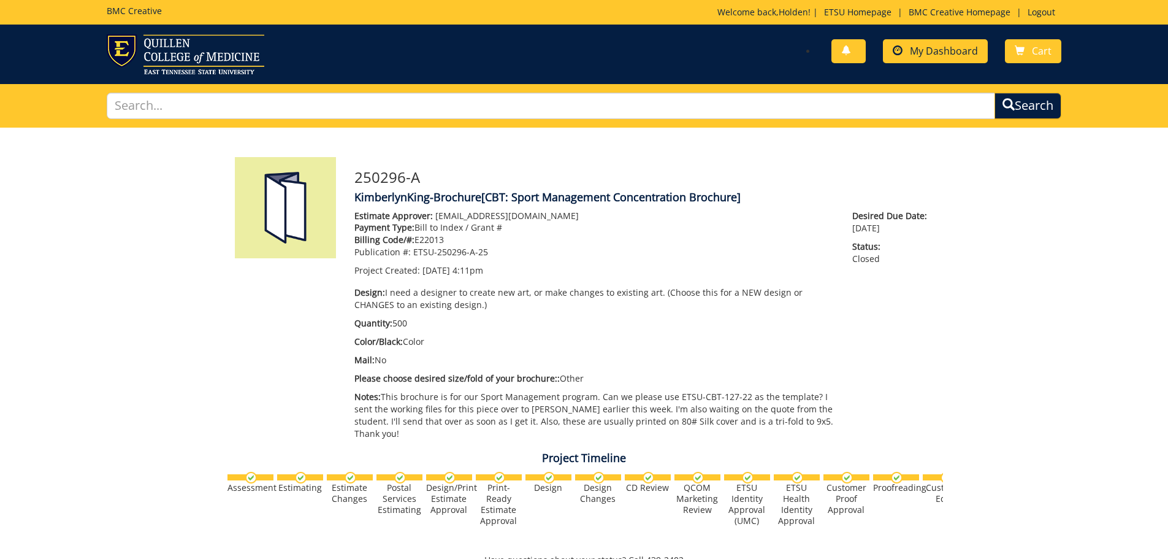
scroll to position [923, 0]
click at [957, 56] on span "My Dashboard" at bounding box center [944, 50] width 68 height 13
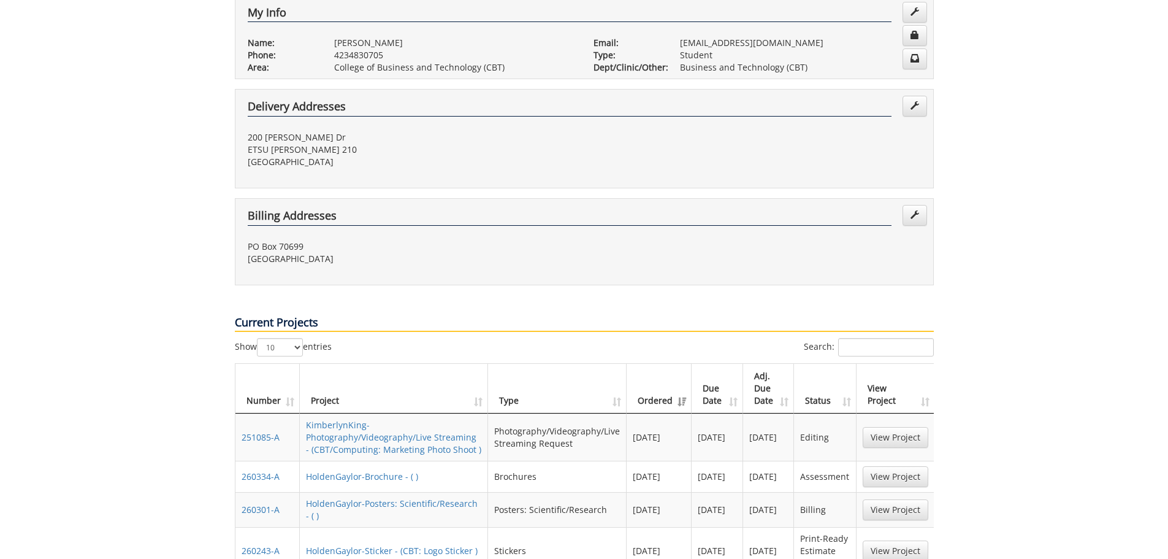
scroll to position [307, 0]
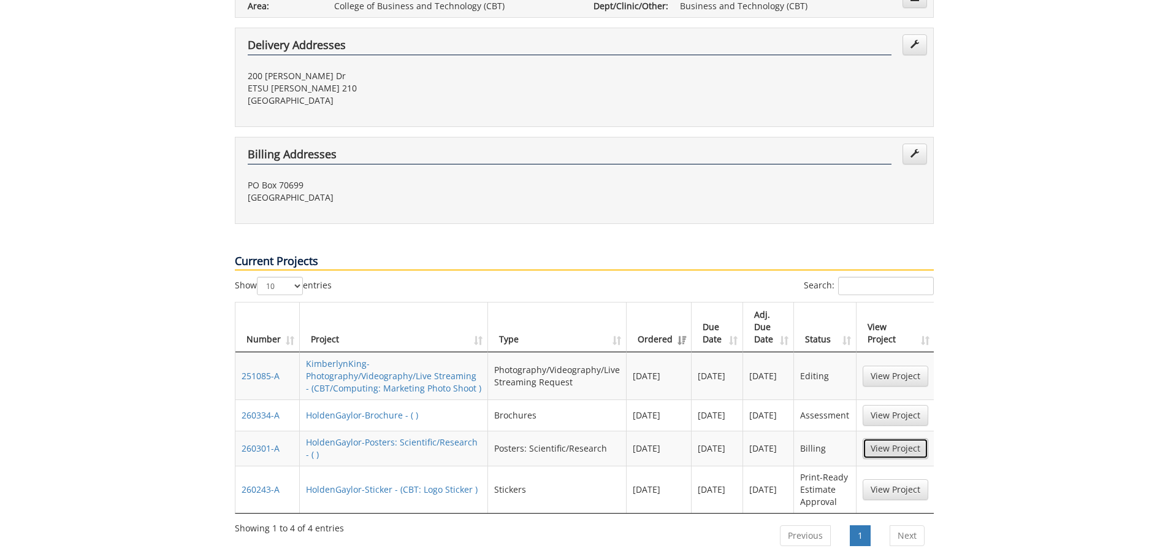
click at [879, 438] on link "View Project" at bounding box center [896, 448] width 66 height 21
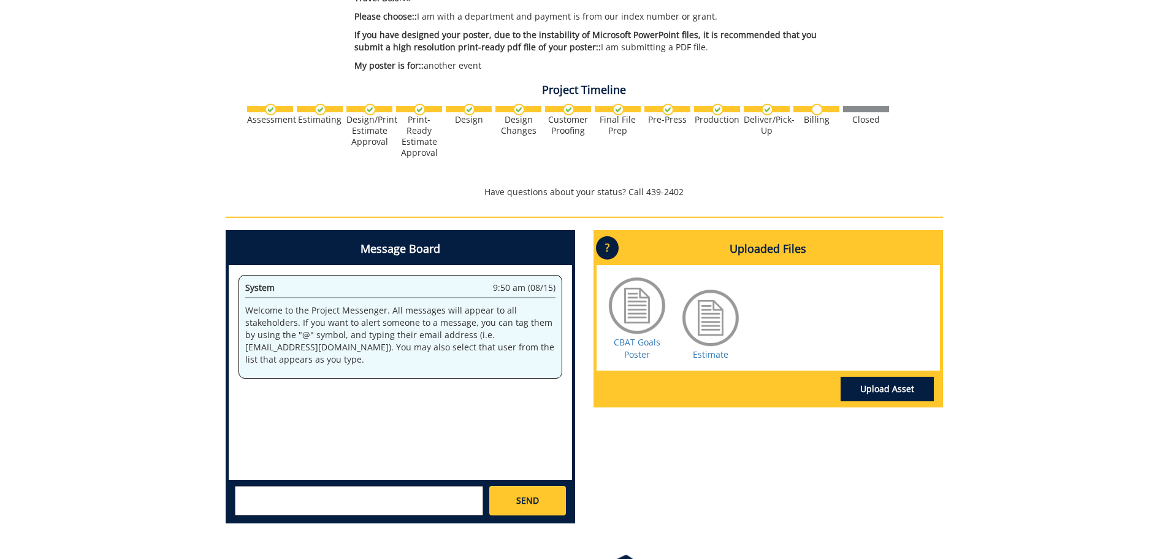
scroll to position [461, 0]
